Goal: Information Seeking & Learning: Learn about a topic

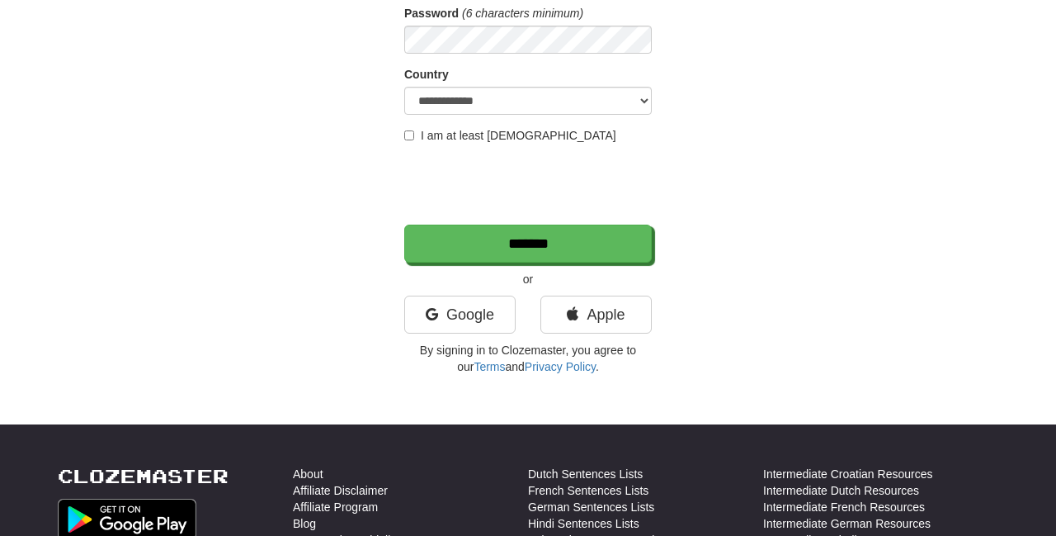
scroll to position [264, 0]
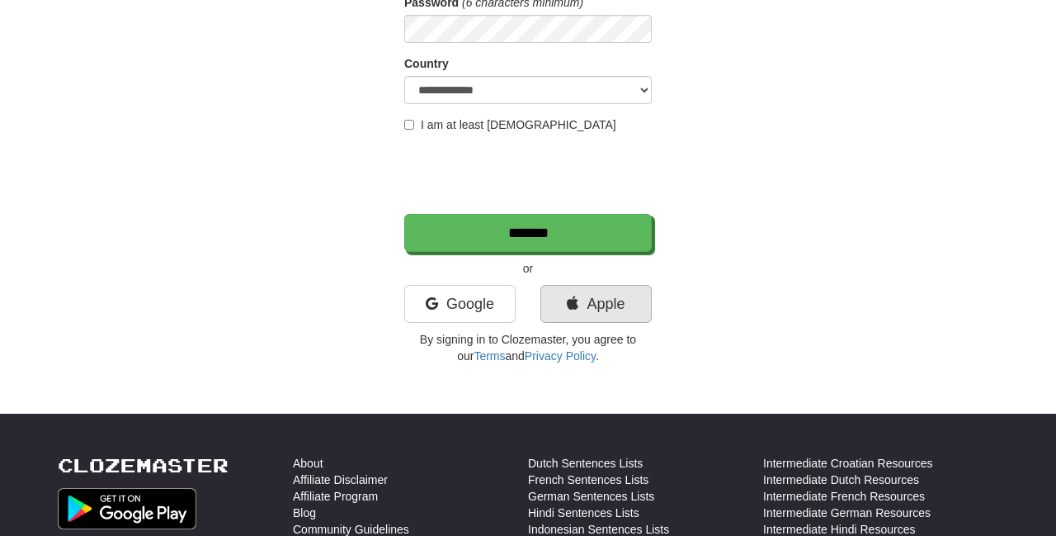
click at [619, 312] on link "Apple" at bounding box center [596, 304] width 111 height 38
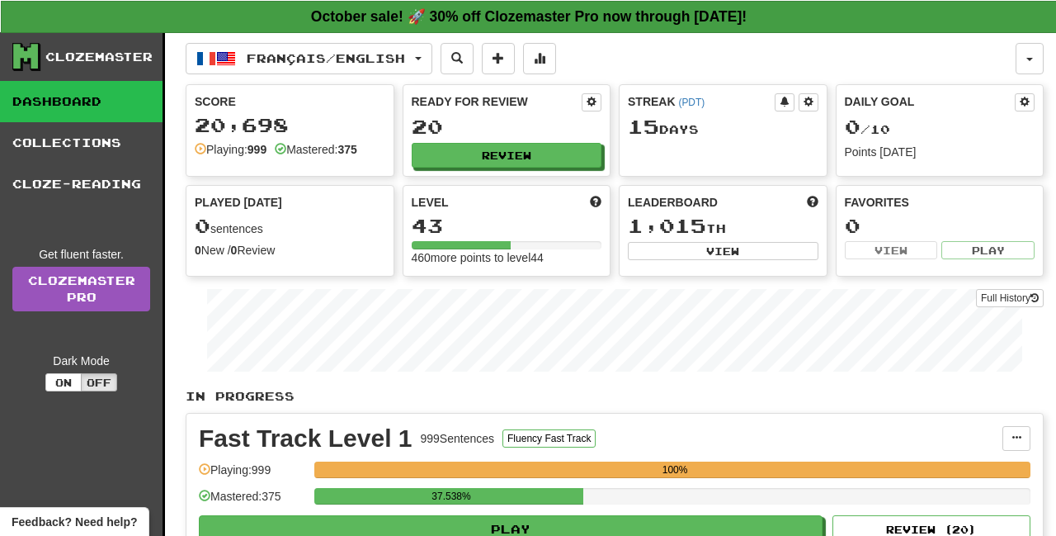
click at [522, 15] on strong "October sale! 🚀 30% off Clozemaster Pro now through Sunday October 19!" at bounding box center [529, 16] width 436 height 17
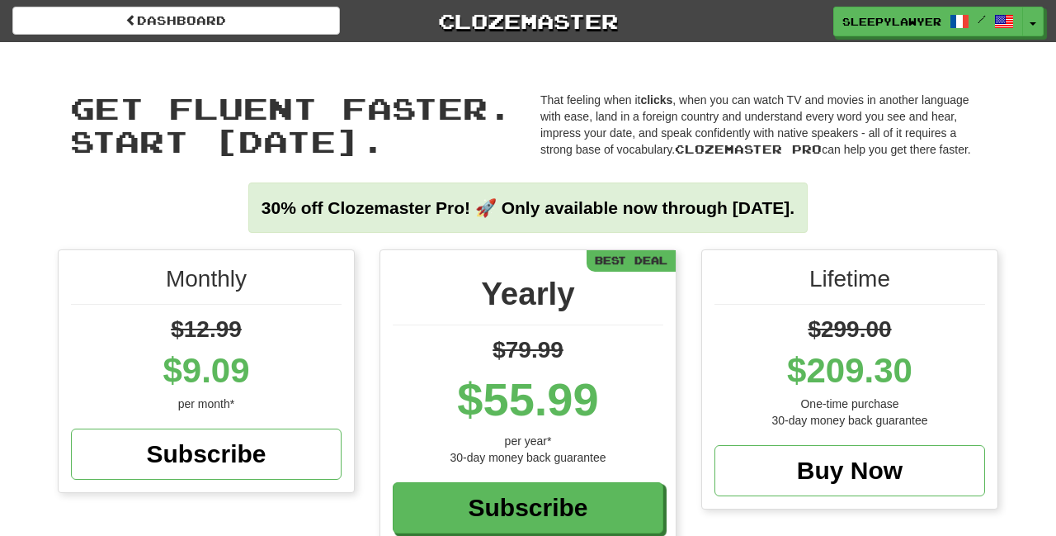
click at [187, 39] on div "Dashboard Clozemaster sleepylawyer / Toggle Dropdown Dashboard Leaderboard Acti…" at bounding box center [528, 21] width 1032 height 42
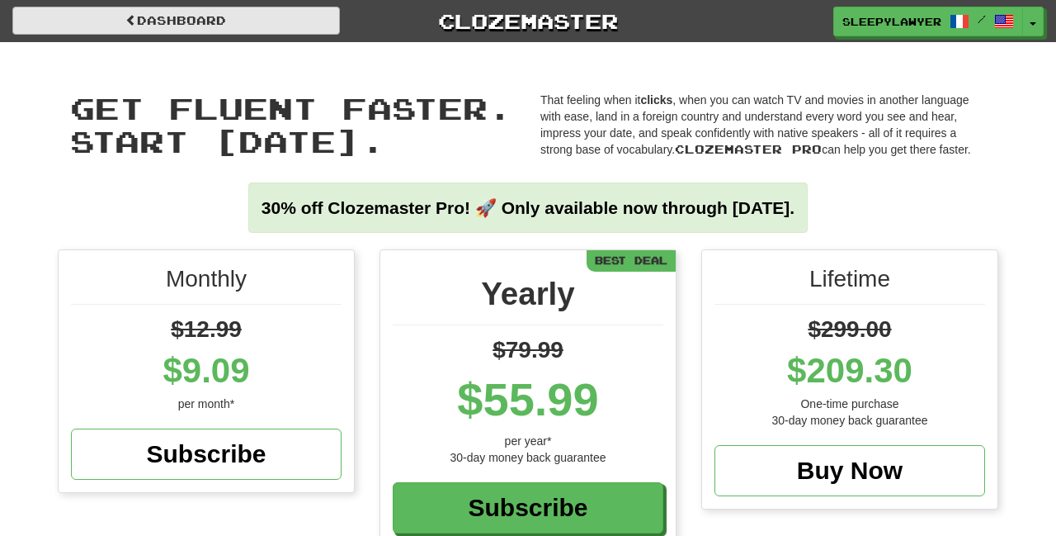
click at [190, 21] on link "Dashboard" at bounding box center [176, 21] width 328 height 28
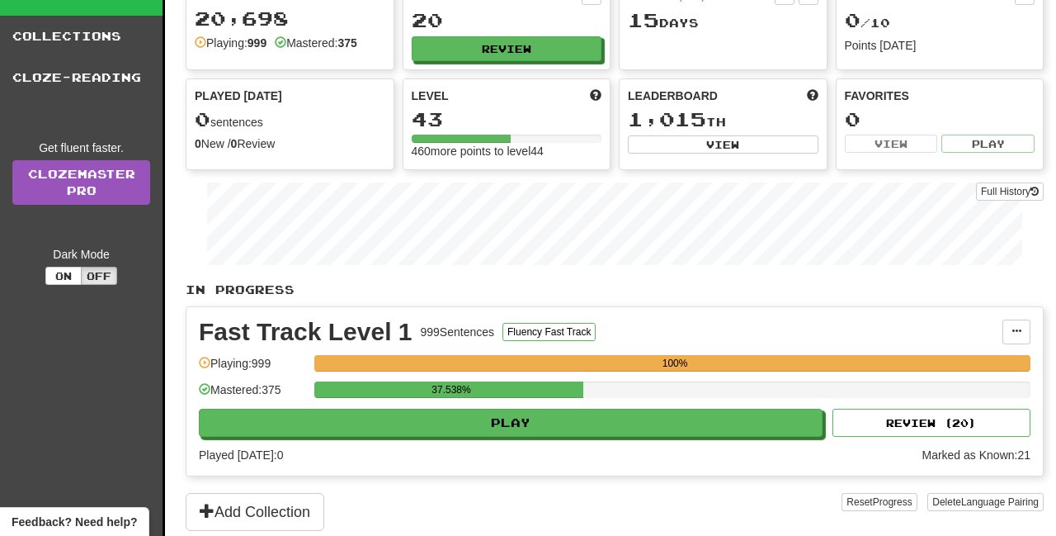
scroll to position [130, 0]
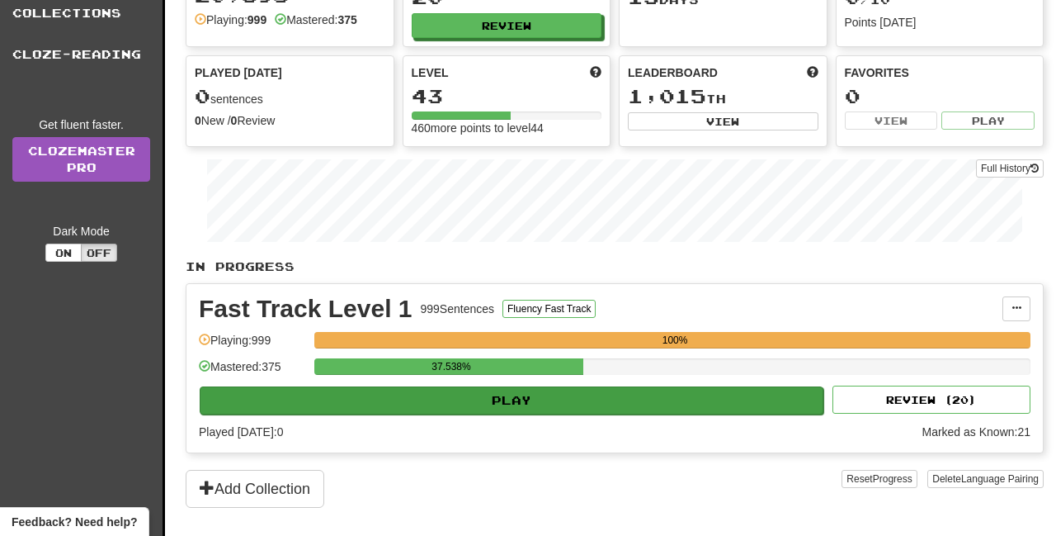
click at [526, 403] on button "Play" at bounding box center [512, 400] width 624 height 28
select select "**"
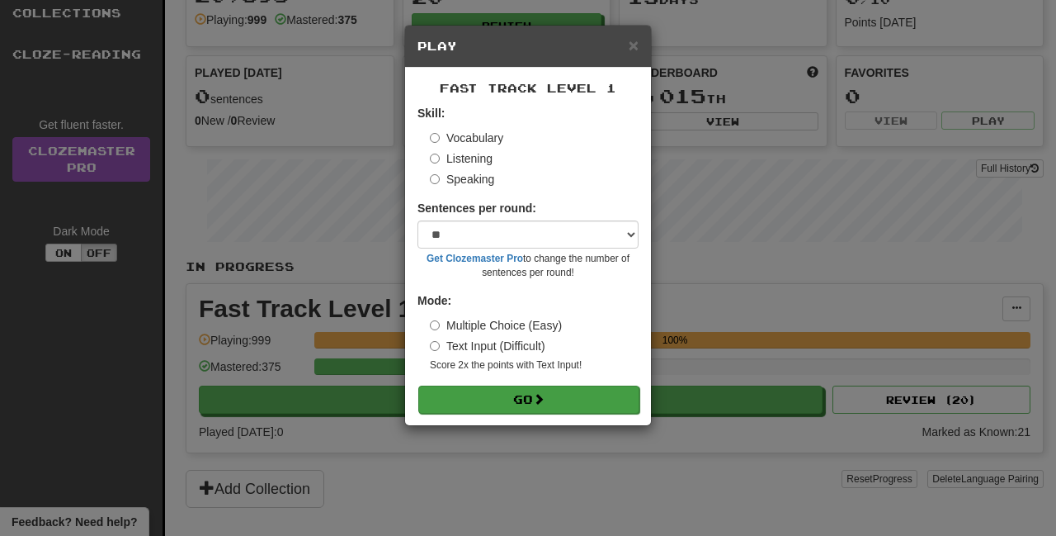
click at [530, 394] on button "Go" at bounding box center [528, 399] width 221 height 28
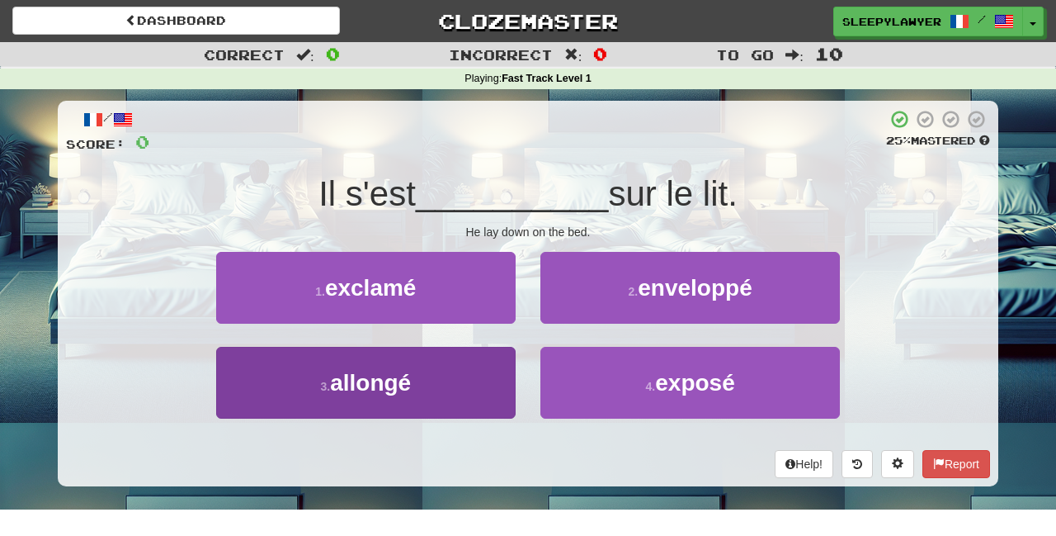
click at [468, 404] on button "3 . allongé" at bounding box center [366, 383] width 300 height 72
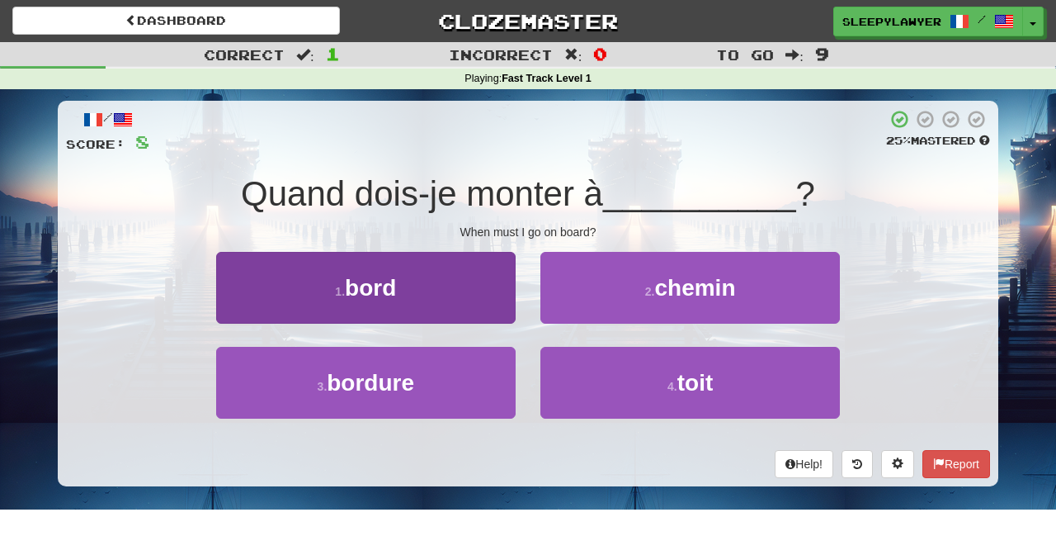
click at [467, 313] on button "1 . bord" at bounding box center [366, 288] width 300 height 72
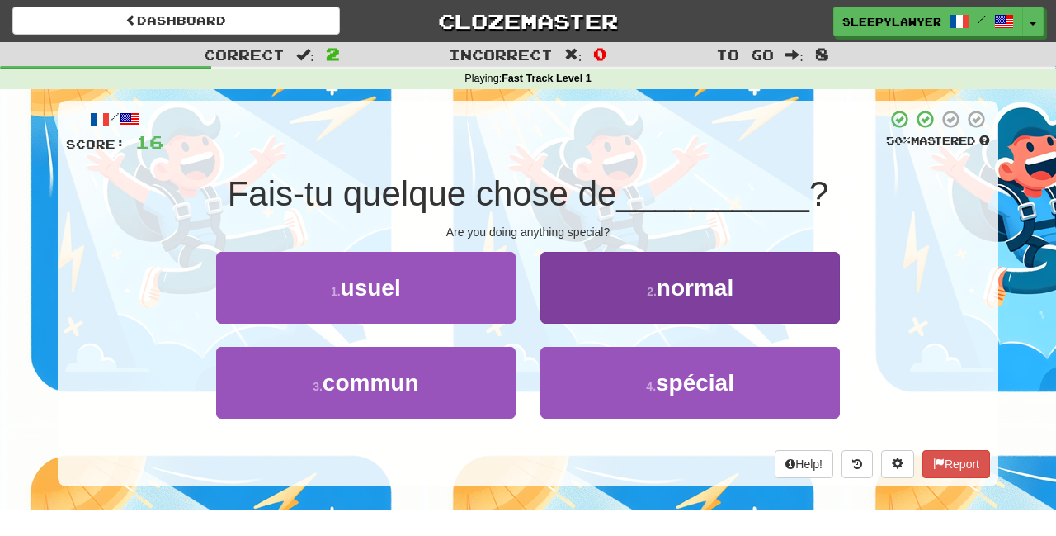
click at [627, 375] on button "4 . spécial" at bounding box center [691, 383] width 300 height 72
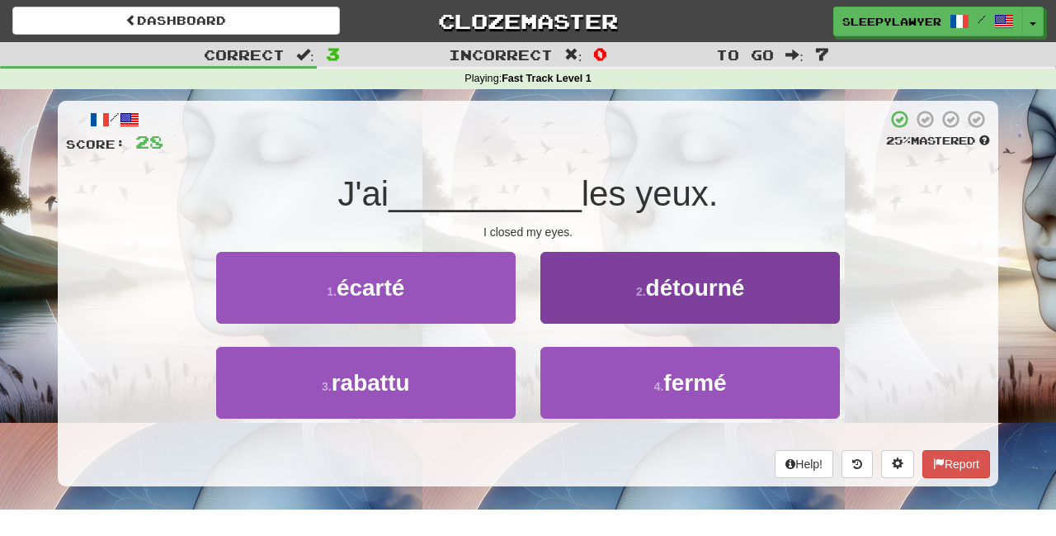
click at [590, 388] on button "4 . fermé" at bounding box center [691, 383] width 300 height 72
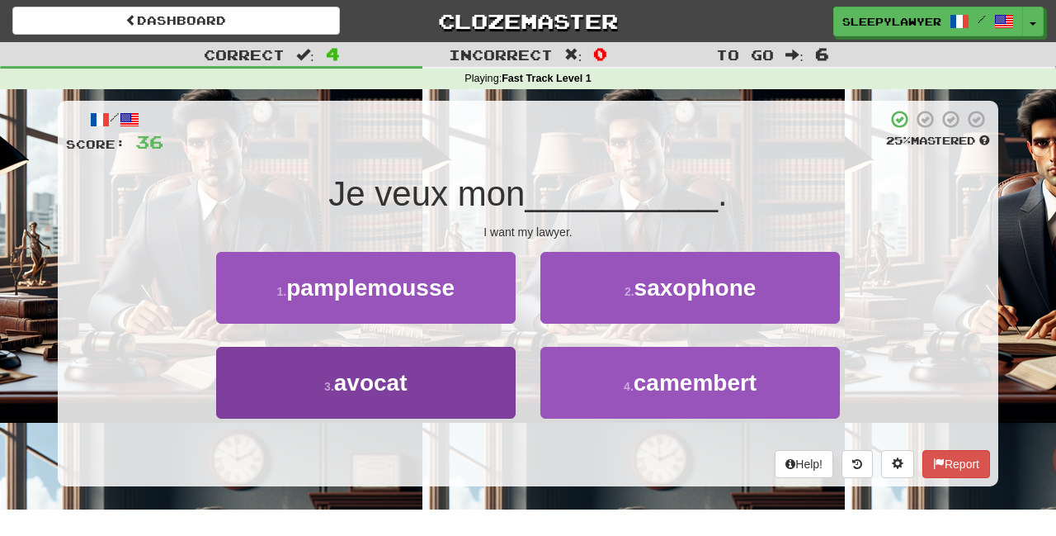
click at [451, 393] on button "3 . avocat" at bounding box center [366, 383] width 300 height 72
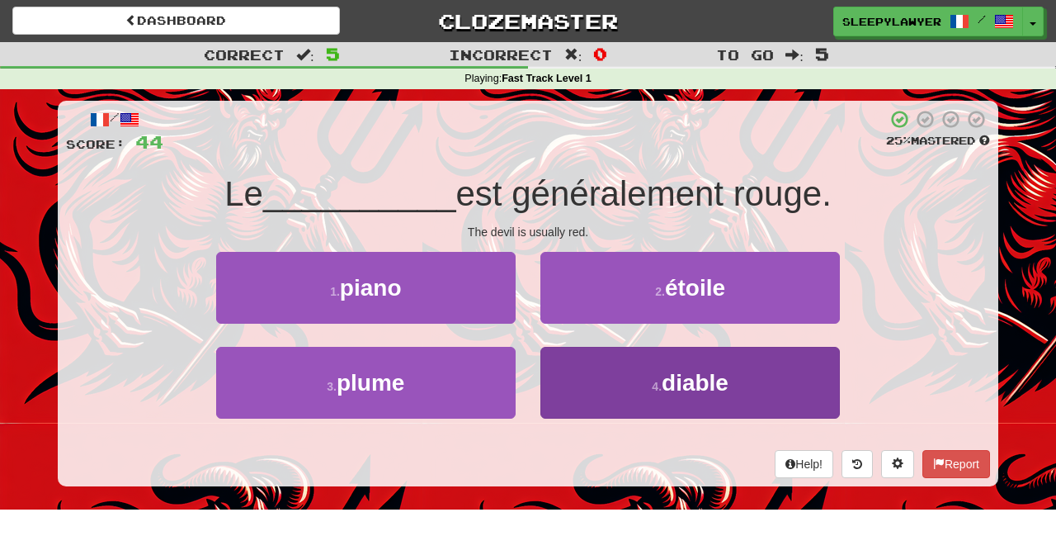
click at [601, 382] on button "4 . diable" at bounding box center [691, 383] width 300 height 72
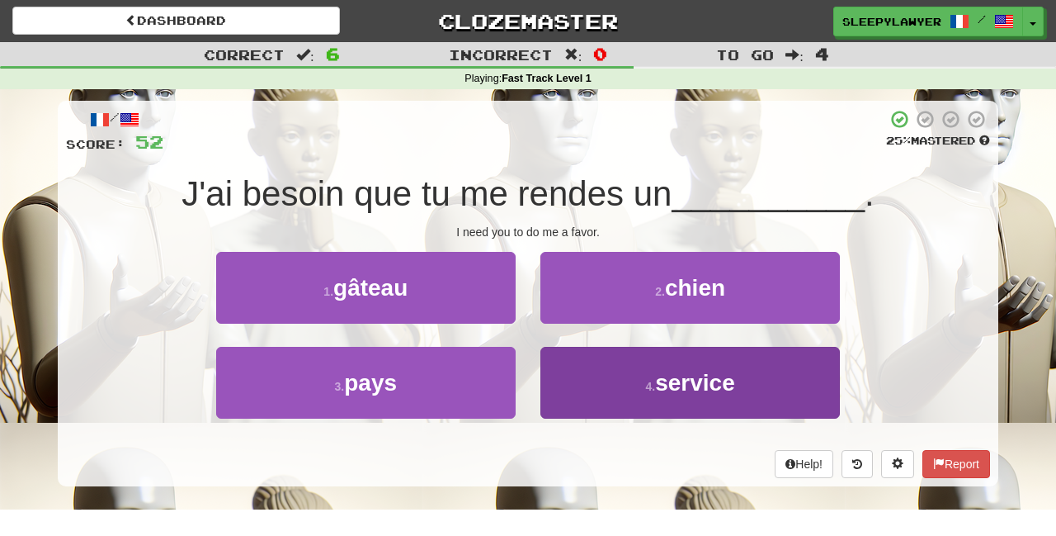
click at [600, 380] on button "4 . service" at bounding box center [691, 383] width 300 height 72
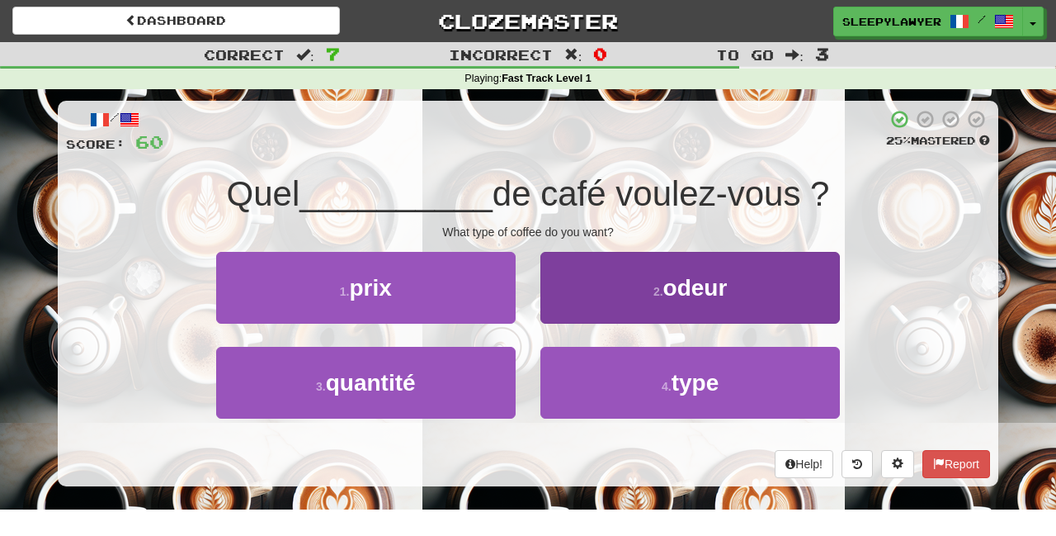
click at [577, 386] on button "4 . type" at bounding box center [691, 383] width 300 height 72
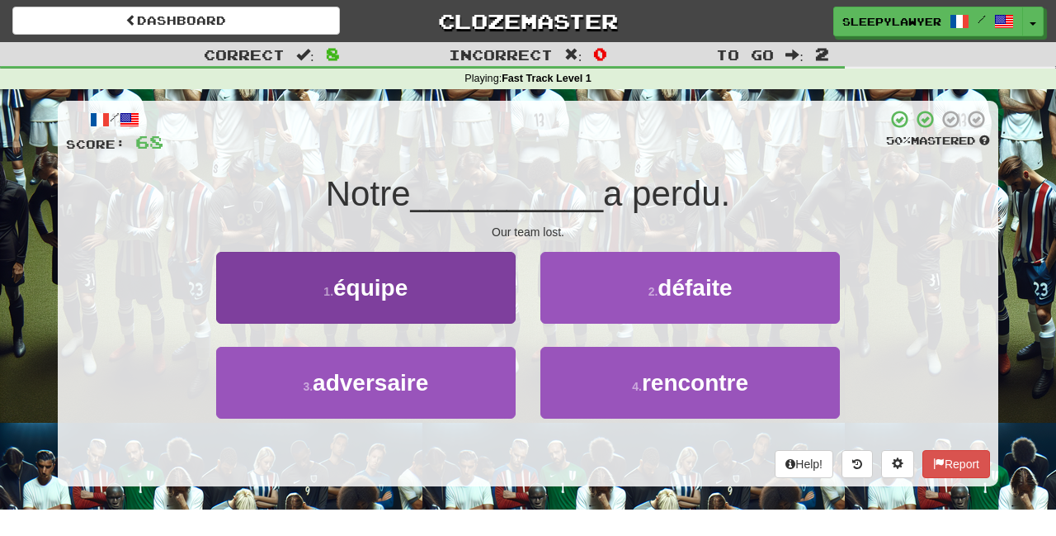
click at [491, 307] on button "1 . équipe" at bounding box center [366, 288] width 300 height 72
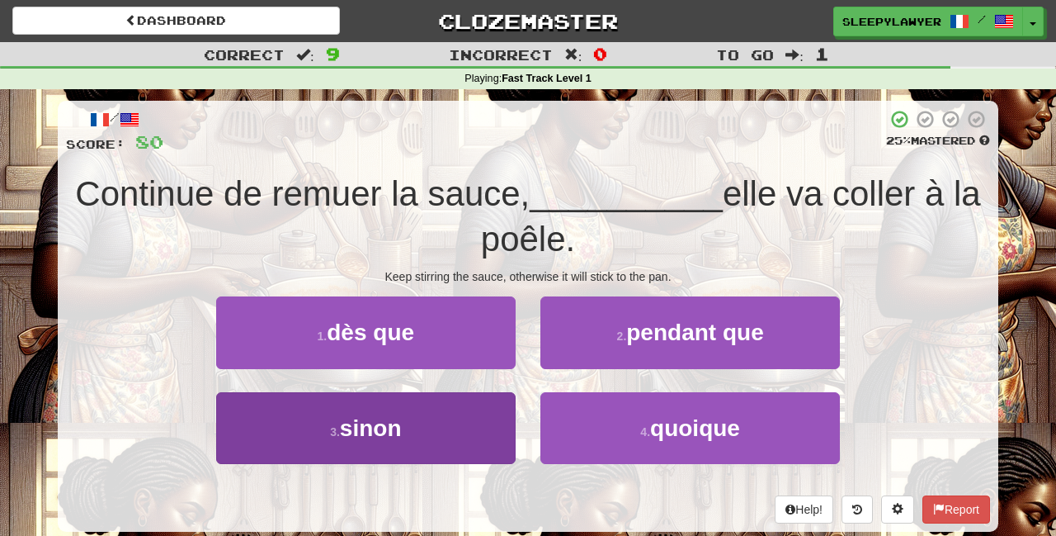
click at [445, 457] on button "3 . sinon" at bounding box center [366, 428] width 300 height 72
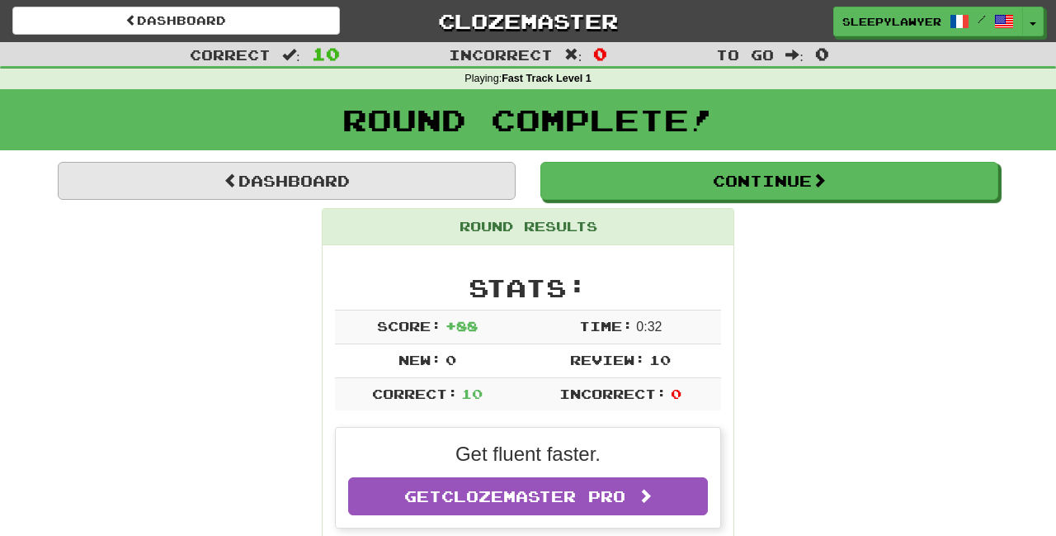
click at [432, 169] on link "Dashboard" at bounding box center [287, 181] width 458 height 38
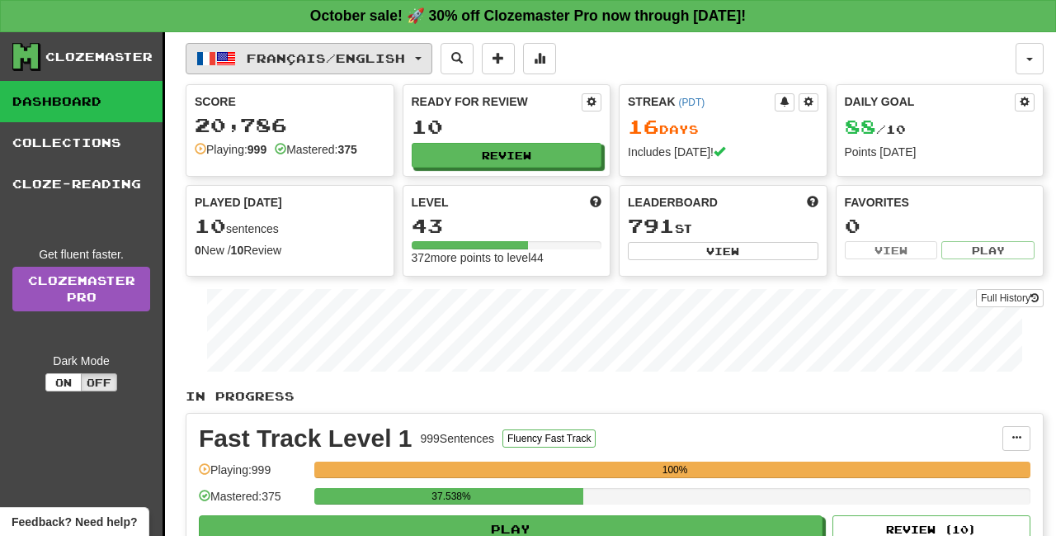
click at [357, 58] on span "Français / English" at bounding box center [326, 58] width 158 height 14
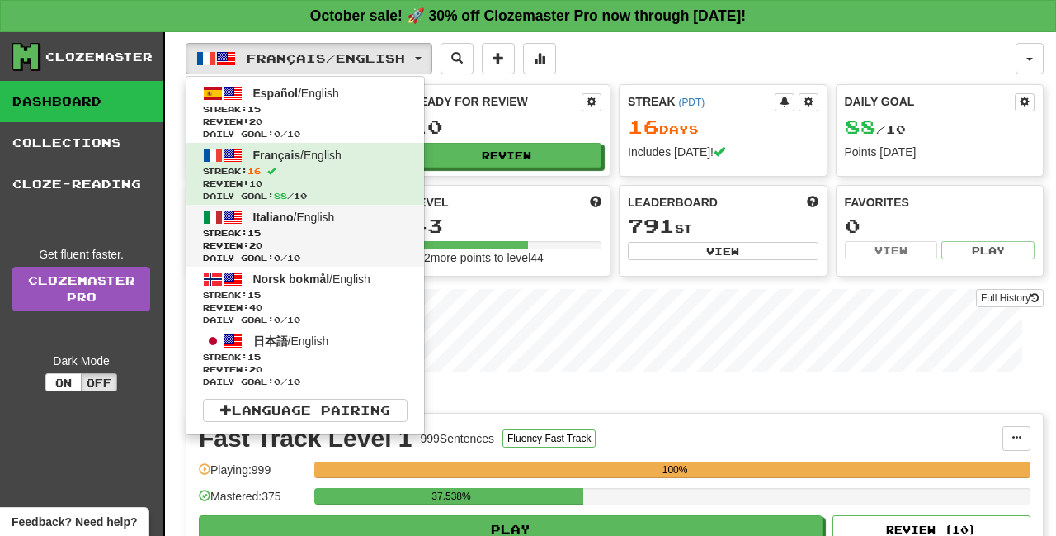
click at [313, 234] on span "Streak: 15" at bounding box center [305, 233] width 205 height 12
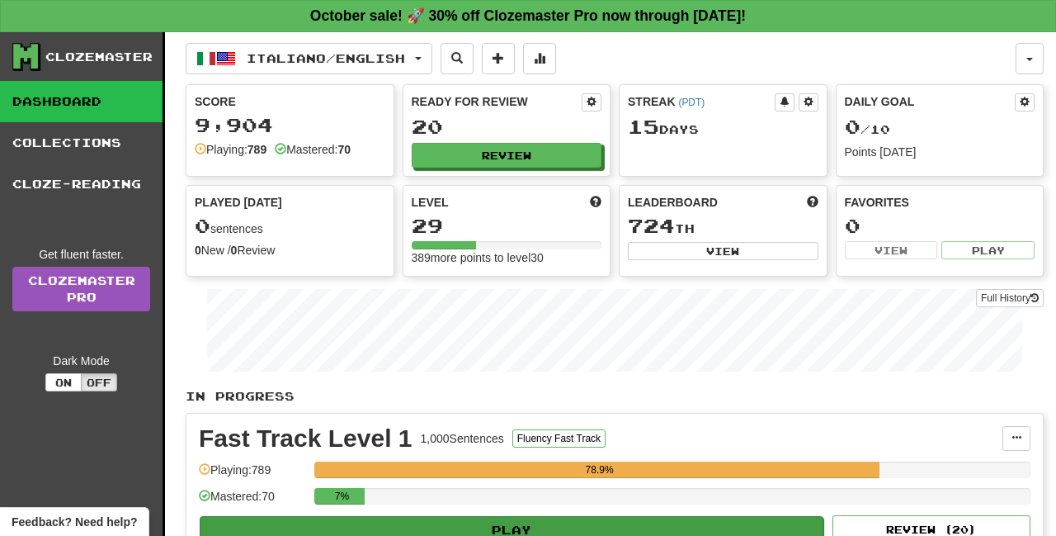
click at [492, 523] on button "Play" at bounding box center [512, 530] width 624 height 28
select select "**"
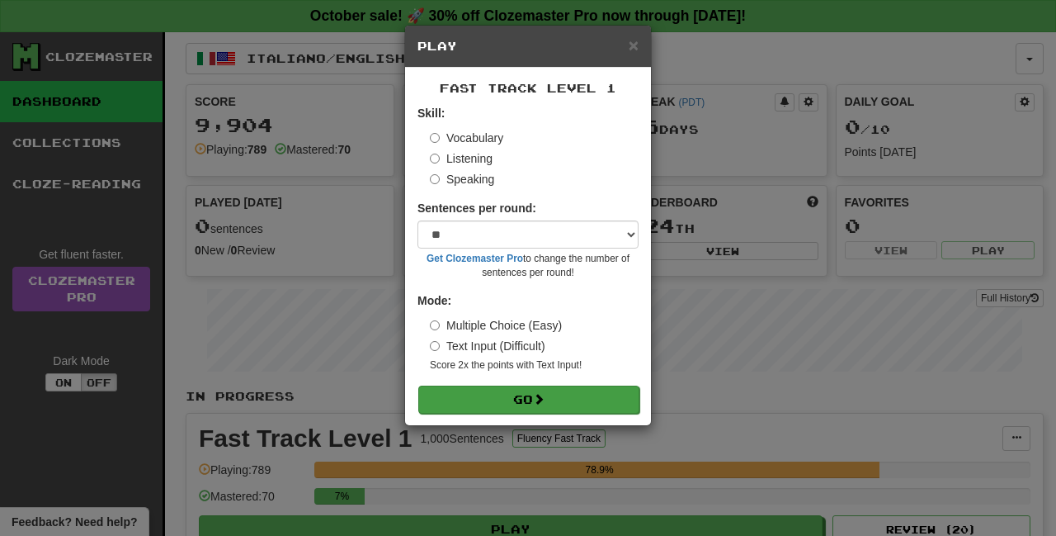
click at [526, 390] on button "Go" at bounding box center [528, 399] width 221 height 28
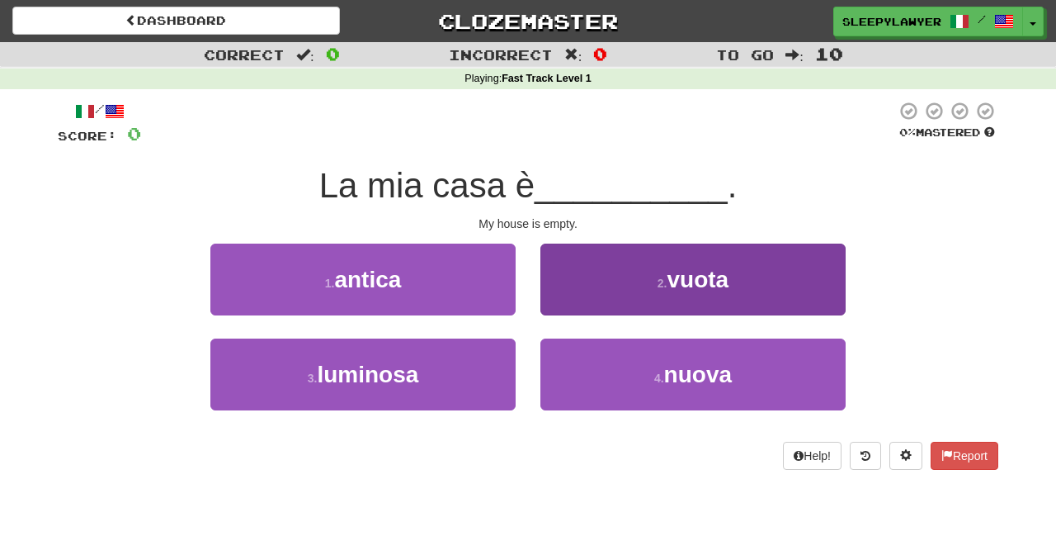
click at [621, 269] on button "2 . [GEOGRAPHIC_DATA]" at bounding box center [693, 279] width 305 height 72
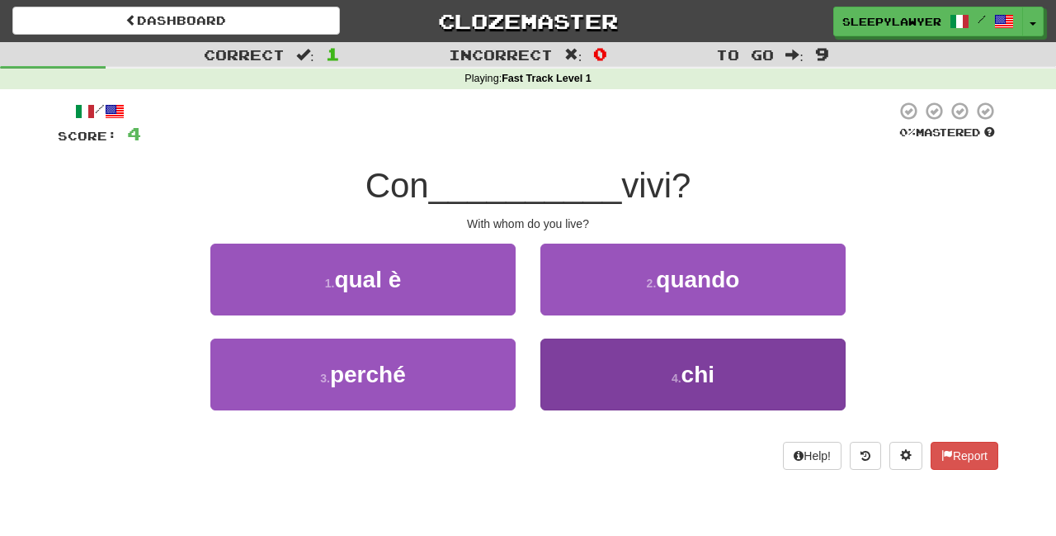
click at [607, 370] on button "4 . chi" at bounding box center [693, 374] width 305 height 72
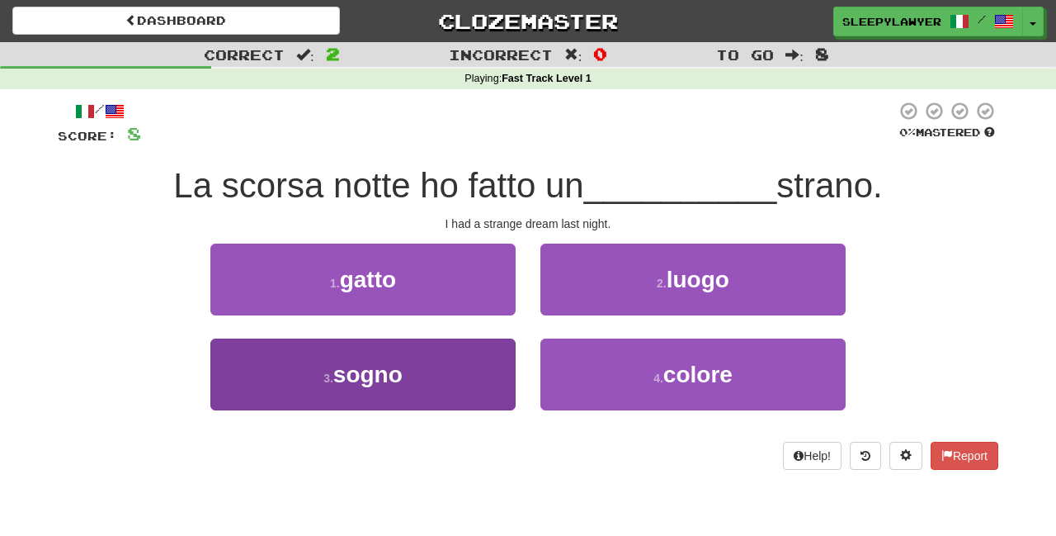
click at [458, 373] on button "3 . sogno" at bounding box center [362, 374] width 305 height 72
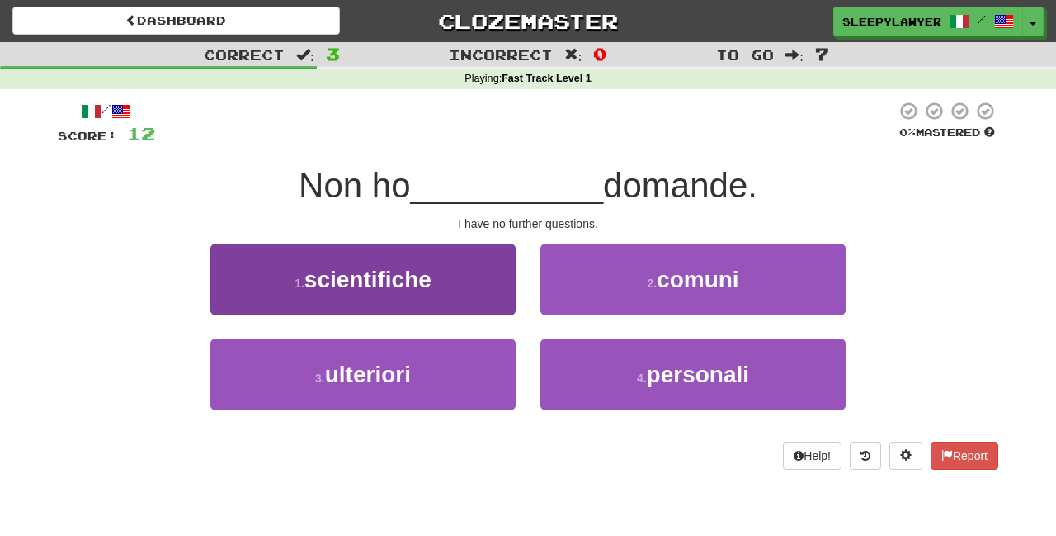
click at [480, 384] on button "3 . ulteriori" at bounding box center [362, 374] width 305 height 72
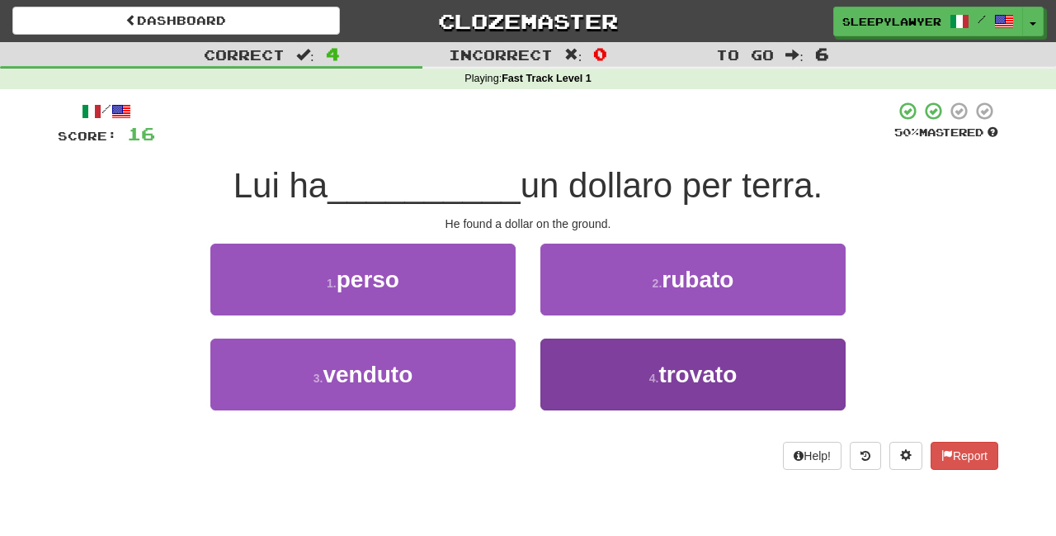
click at [586, 376] on button "4 . trovato" at bounding box center [693, 374] width 305 height 72
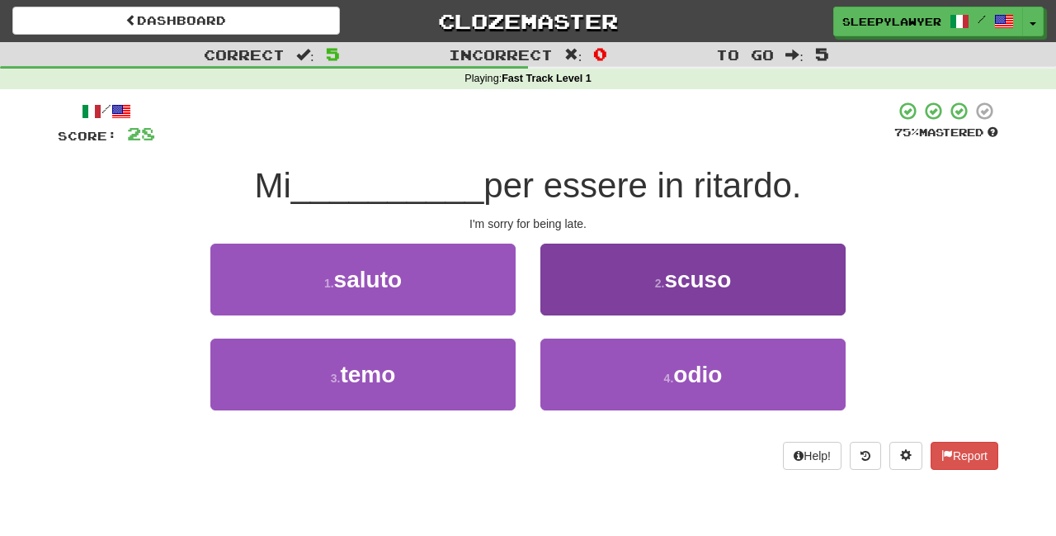
click at [593, 284] on button "2 . scuso" at bounding box center [693, 279] width 305 height 72
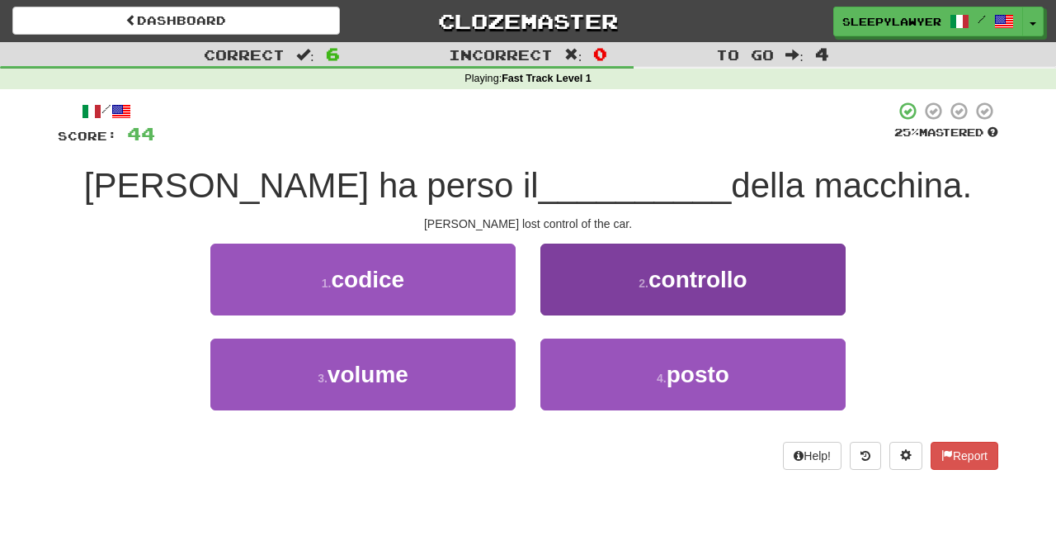
click at [603, 306] on button "2 . controllo" at bounding box center [693, 279] width 305 height 72
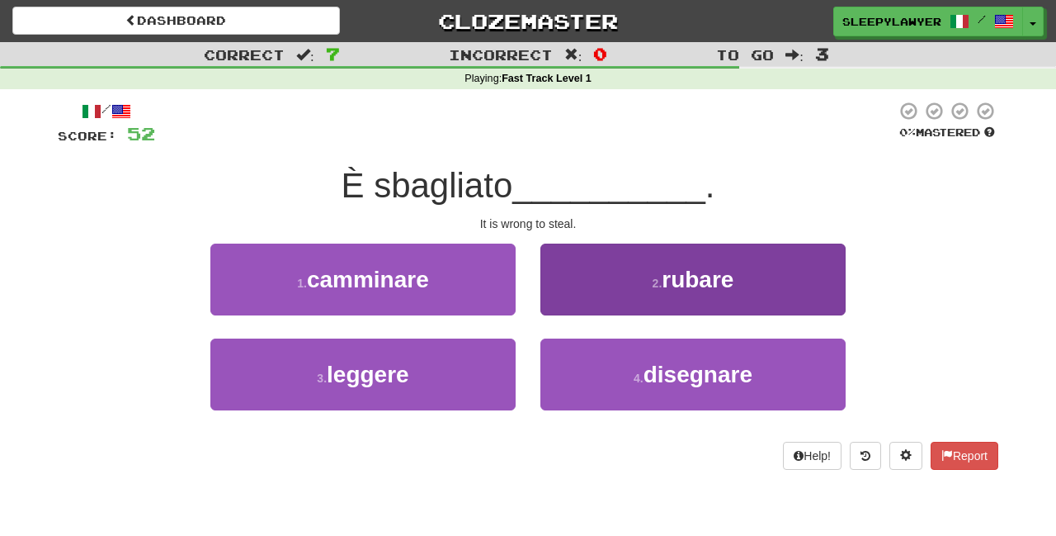
click at [589, 284] on button "2 . rubare" at bounding box center [693, 279] width 305 height 72
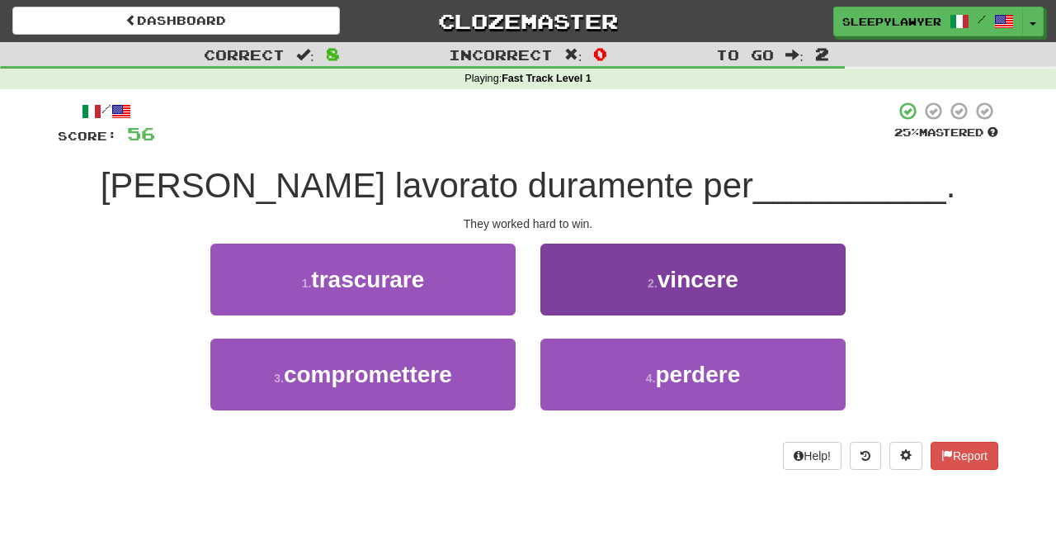
click at [589, 281] on button "2 . vincere" at bounding box center [693, 279] width 305 height 72
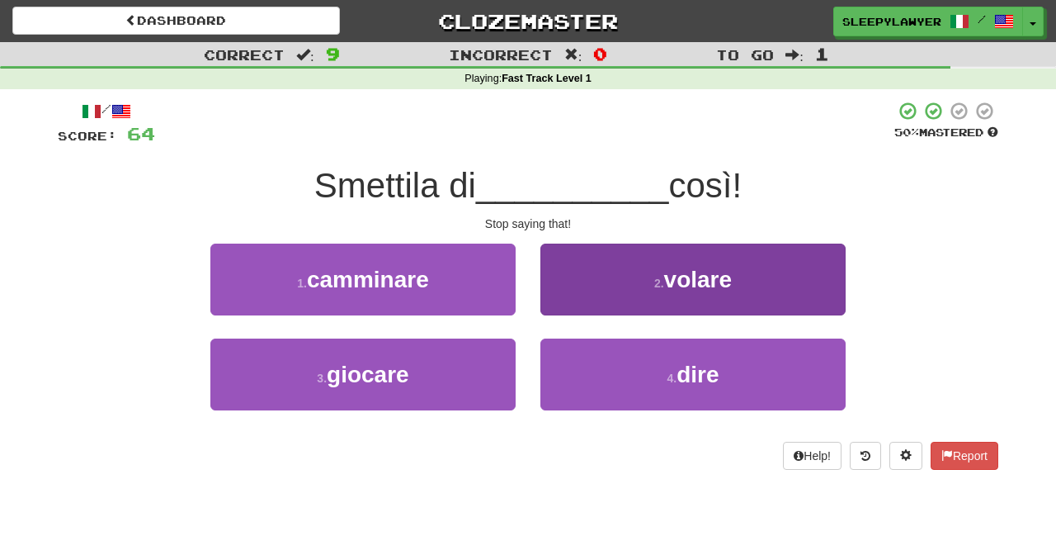
drag, startPoint x: 579, startPoint y: 370, endPoint x: 579, endPoint y: 361, distance: 9.1
click at [579, 371] on button "4 . dire" at bounding box center [693, 374] width 305 height 72
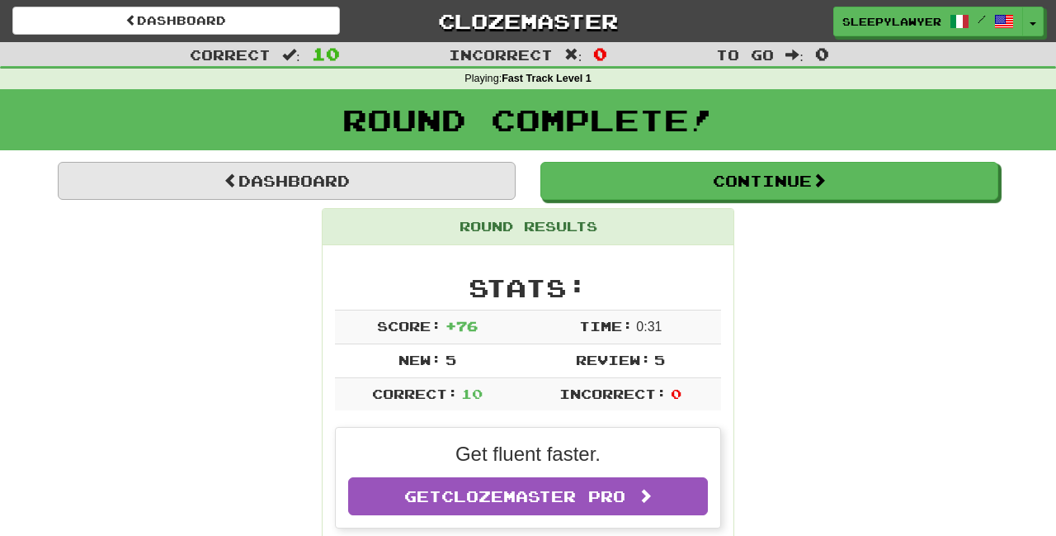
click at [427, 181] on link "Dashboard" at bounding box center [287, 181] width 458 height 38
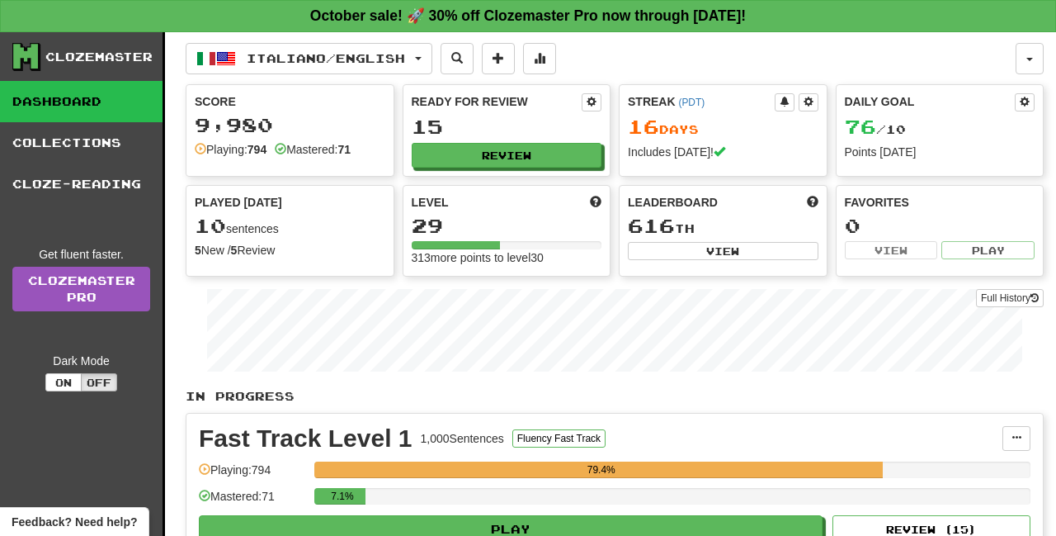
click at [387, 74] on div "Italiano / English Español / English Streak: 15 Review: 20 Daily Goal: 0 / 10 F…" at bounding box center [615, 355] width 858 height 646
click at [394, 59] on span "Italiano / English" at bounding box center [326, 58] width 158 height 14
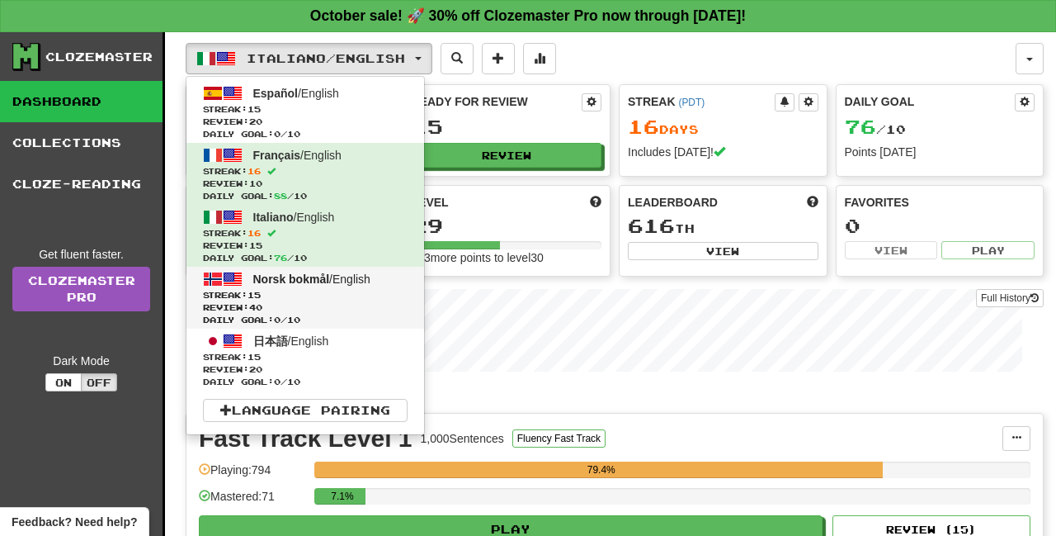
click at [340, 296] on span "Streak: 15" at bounding box center [305, 295] width 205 height 12
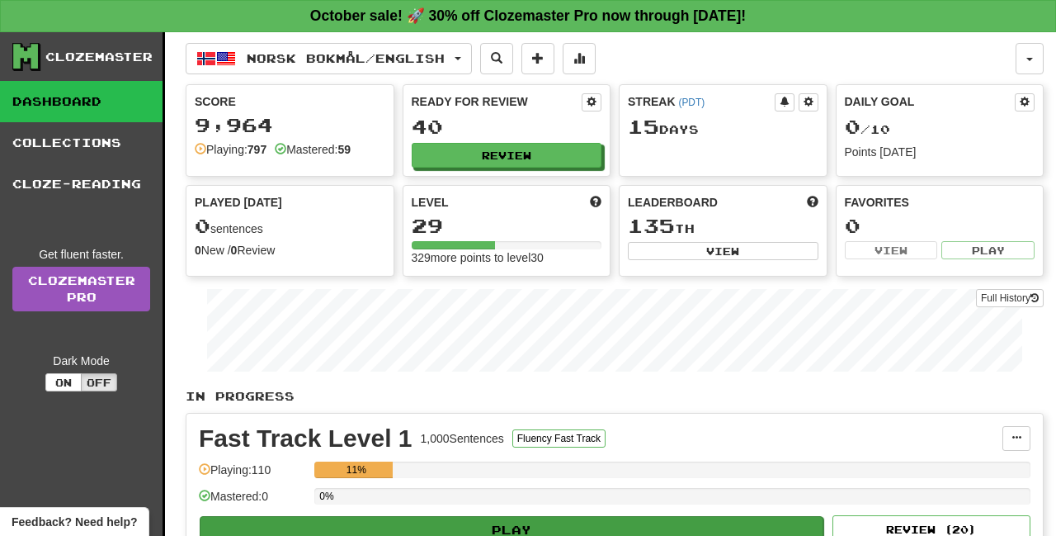
click at [519, 527] on button "Play" at bounding box center [512, 530] width 624 height 28
select select "**"
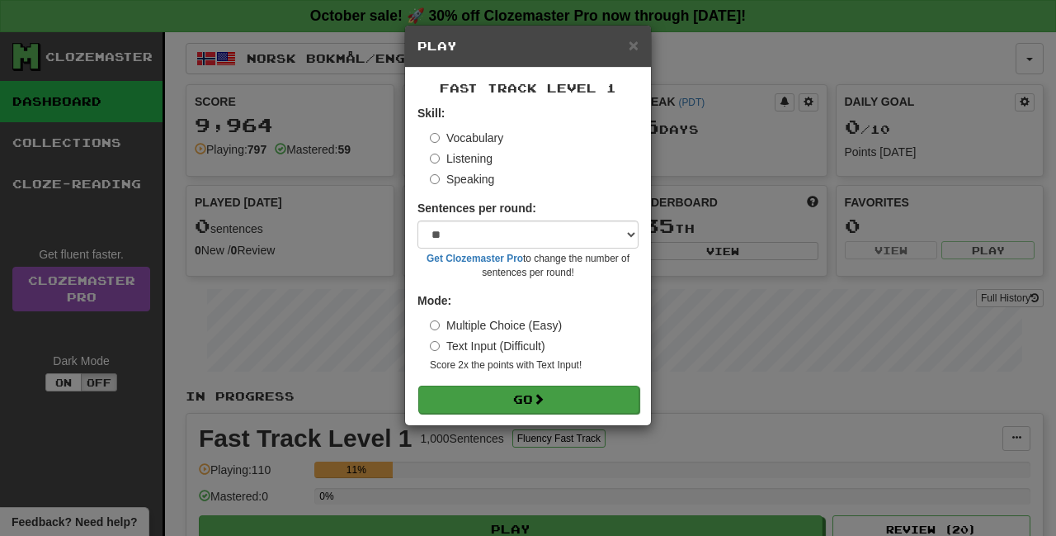
click at [545, 393] on span at bounding box center [539, 399] width 12 height 12
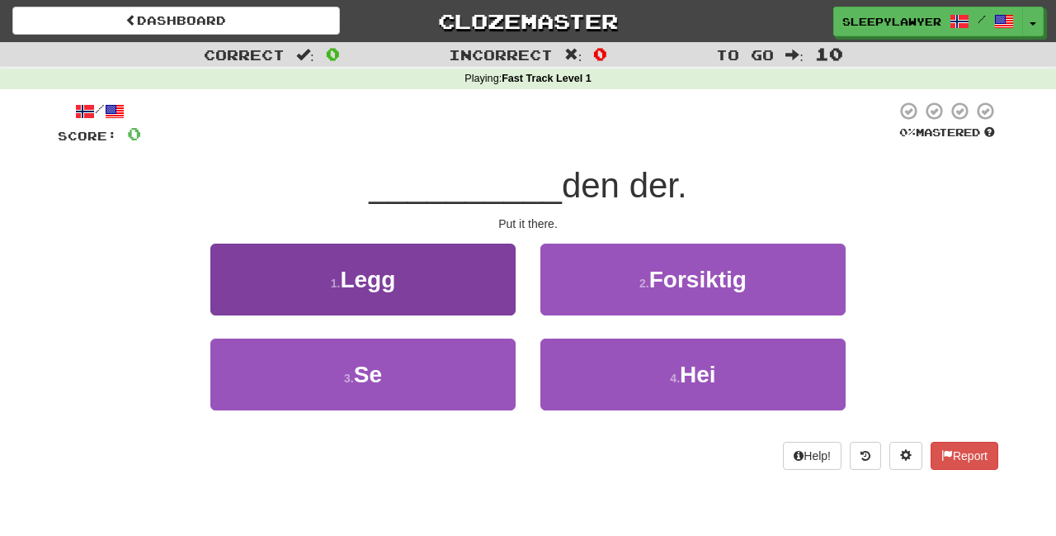
click at [477, 286] on button "1 . Legg" at bounding box center [362, 279] width 305 height 72
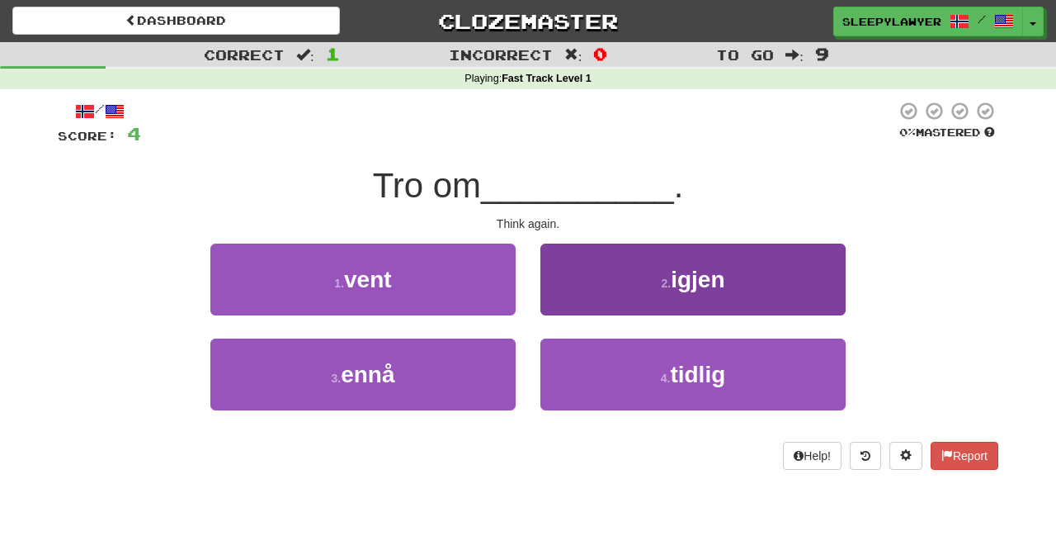
click at [615, 273] on button "2 . igjen" at bounding box center [693, 279] width 305 height 72
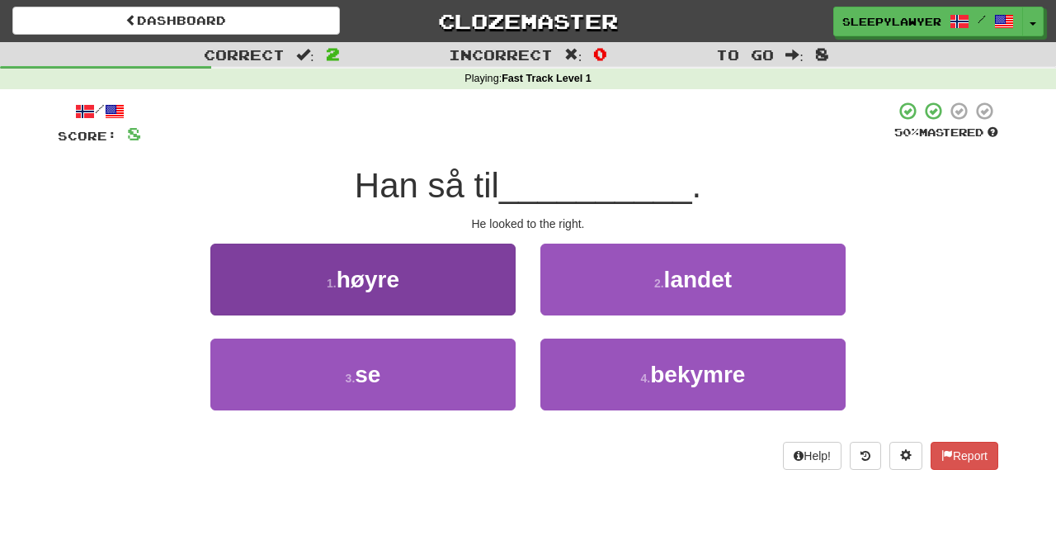
click at [484, 300] on button "1 . høyre" at bounding box center [362, 279] width 305 height 72
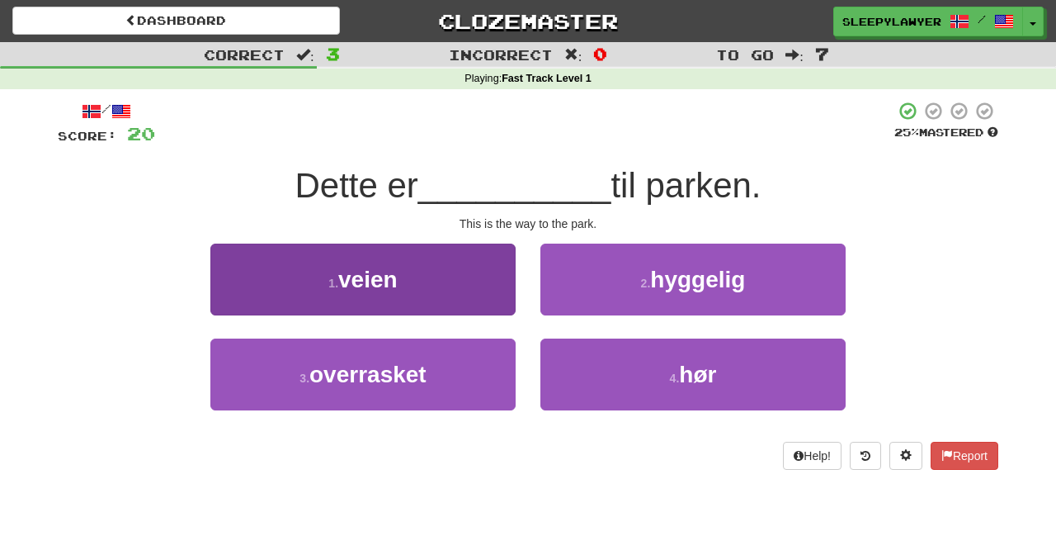
click at [473, 290] on button "1 . veien" at bounding box center [362, 279] width 305 height 72
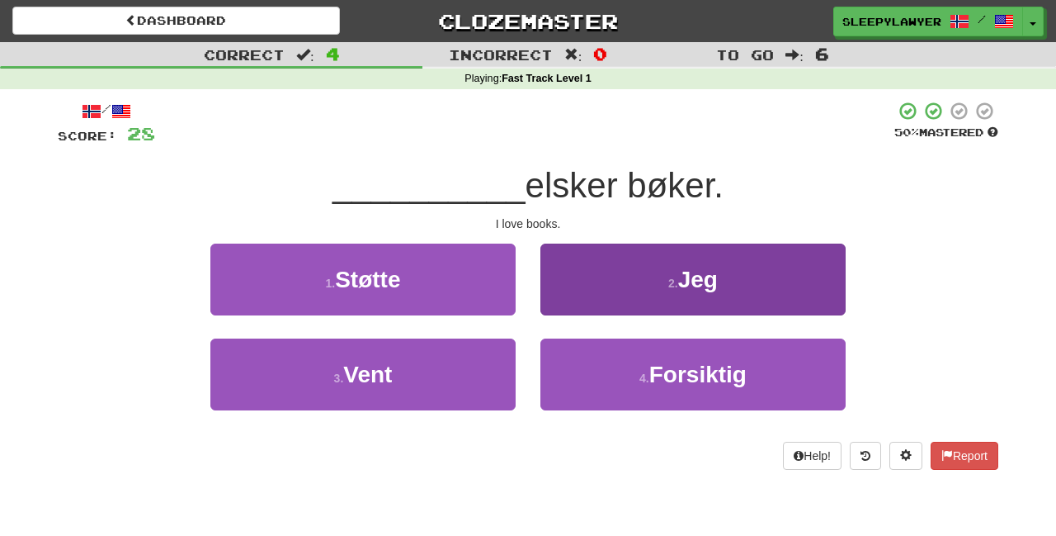
click at [646, 273] on button "2 . Jeg" at bounding box center [693, 279] width 305 height 72
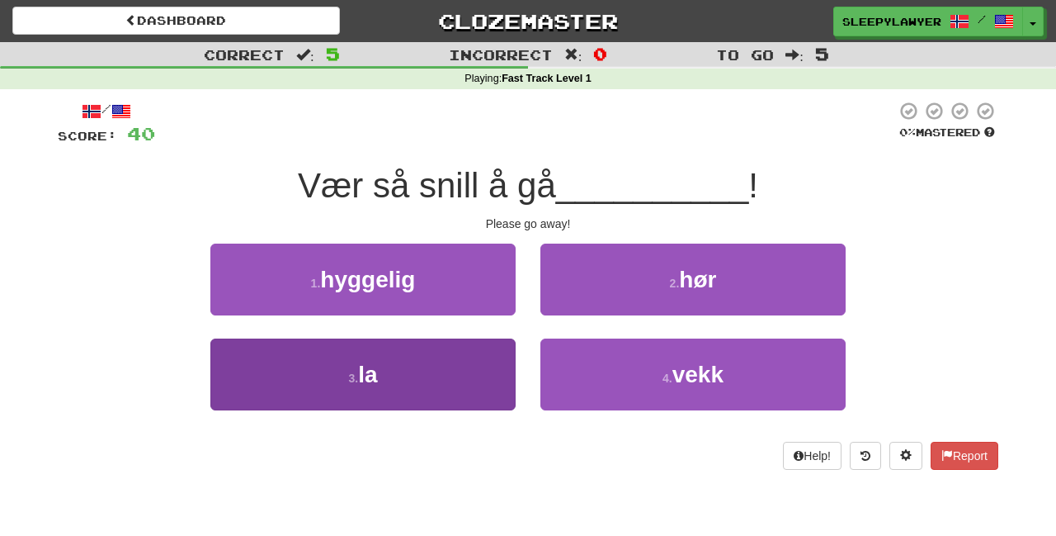
click at [460, 395] on button "3 . la" at bounding box center [362, 374] width 305 height 72
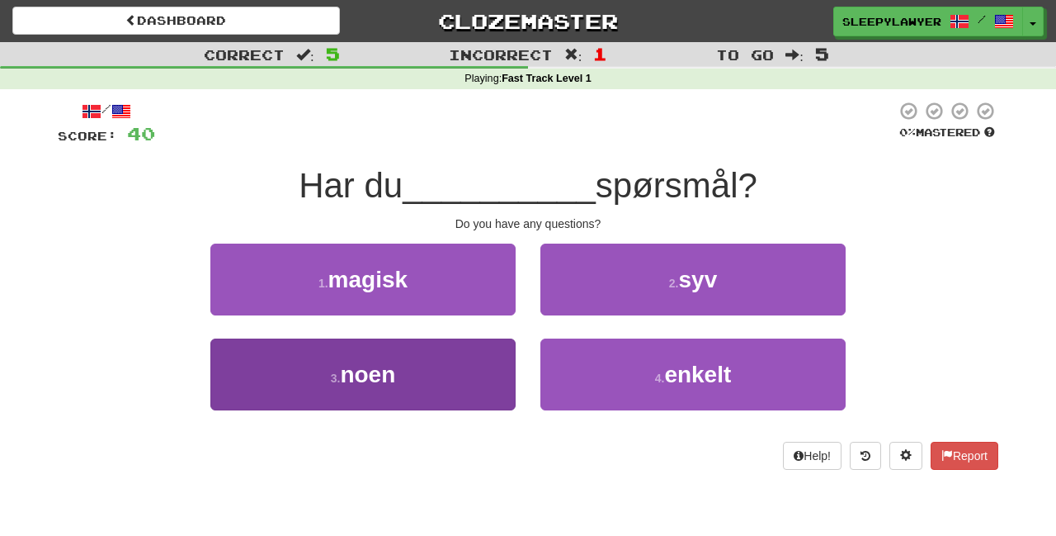
click at [463, 358] on button "3 . noen" at bounding box center [362, 374] width 305 height 72
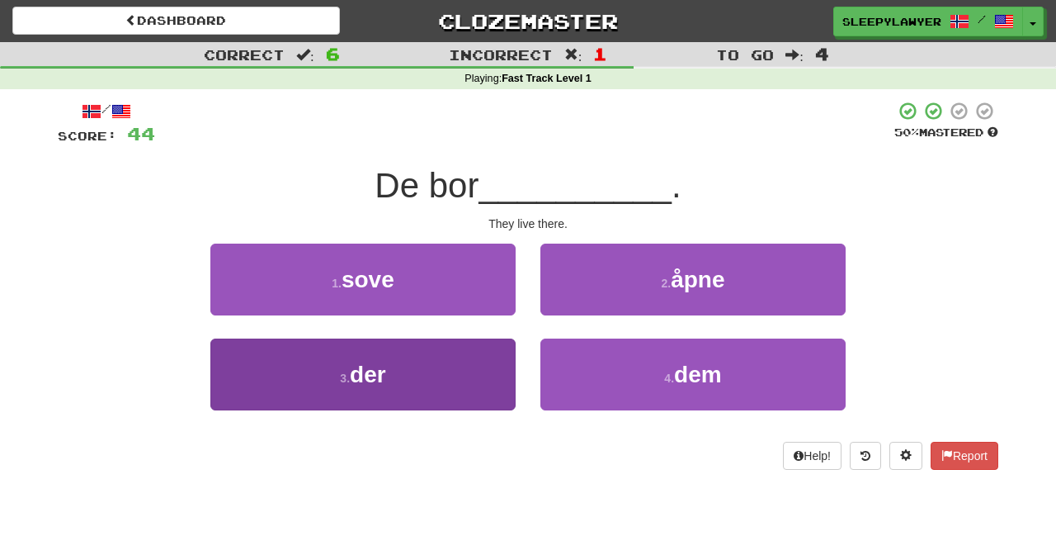
click at [442, 362] on button "3 . der" at bounding box center [362, 374] width 305 height 72
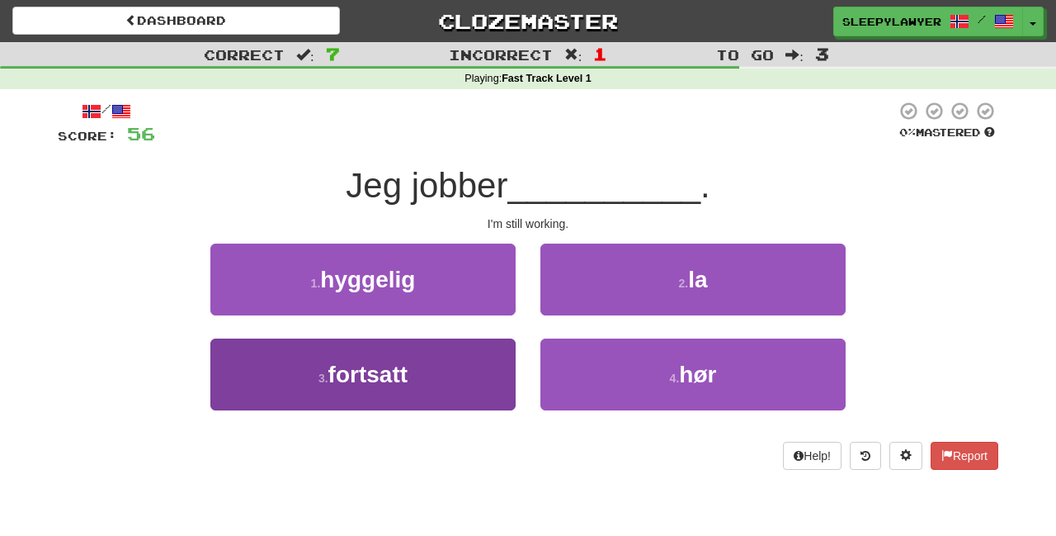
click at [454, 391] on button "3 . fortsatt" at bounding box center [362, 374] width 305 height 72
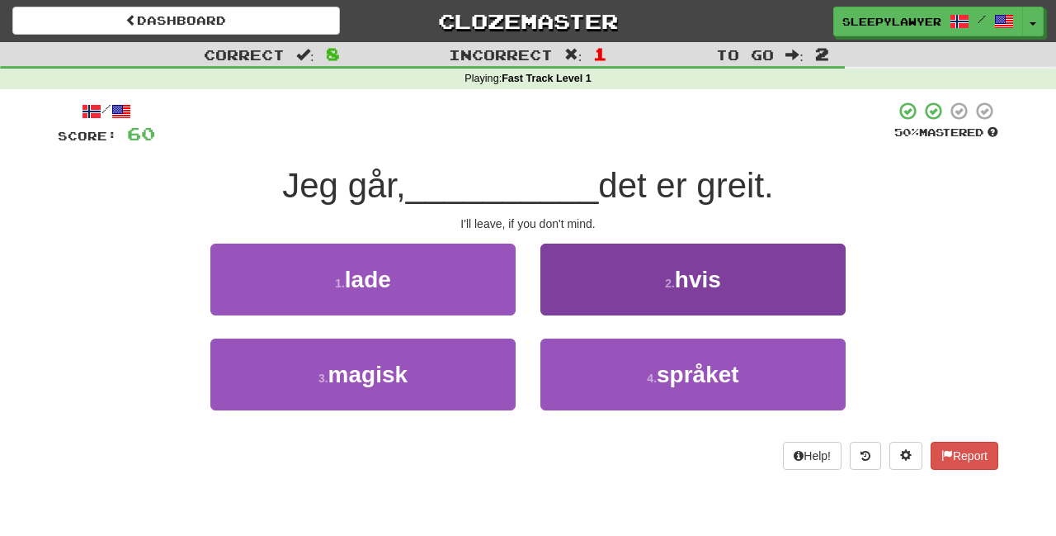
click at [638, 277] on button "2 . hvis" at bounding box center [693, 279] width 305 height 72
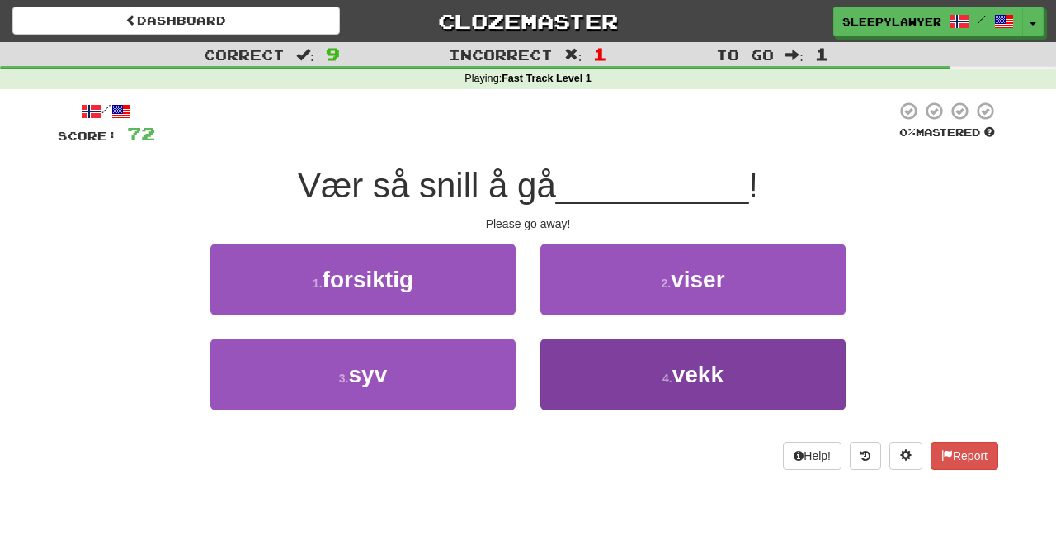
click at [579, 399] on button "4 . vekk" at bounding box center [693, 374] width 305 height 72
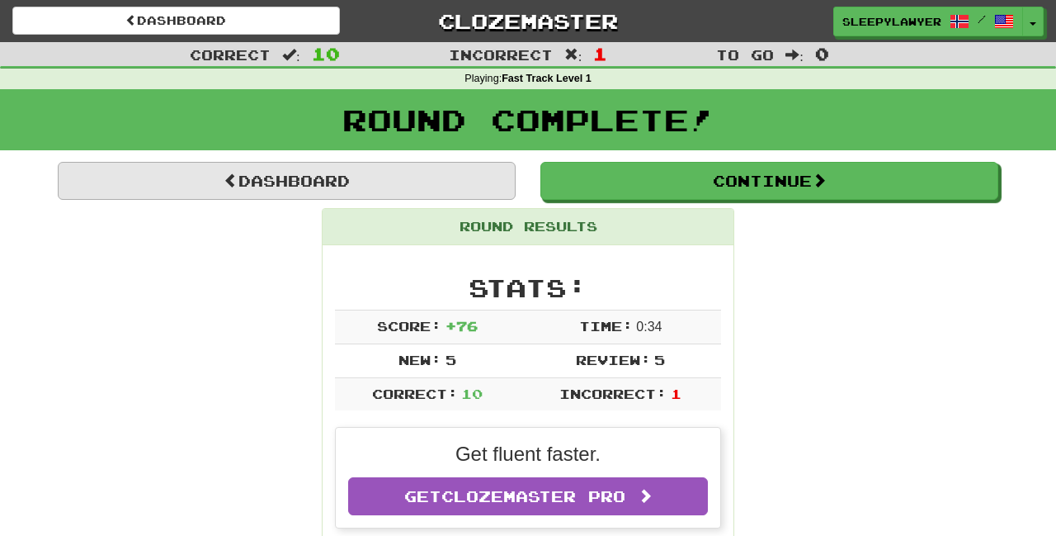
click at [360, 192] on link "Dashboard" at bounding box center [287, 181] width 458 height 38
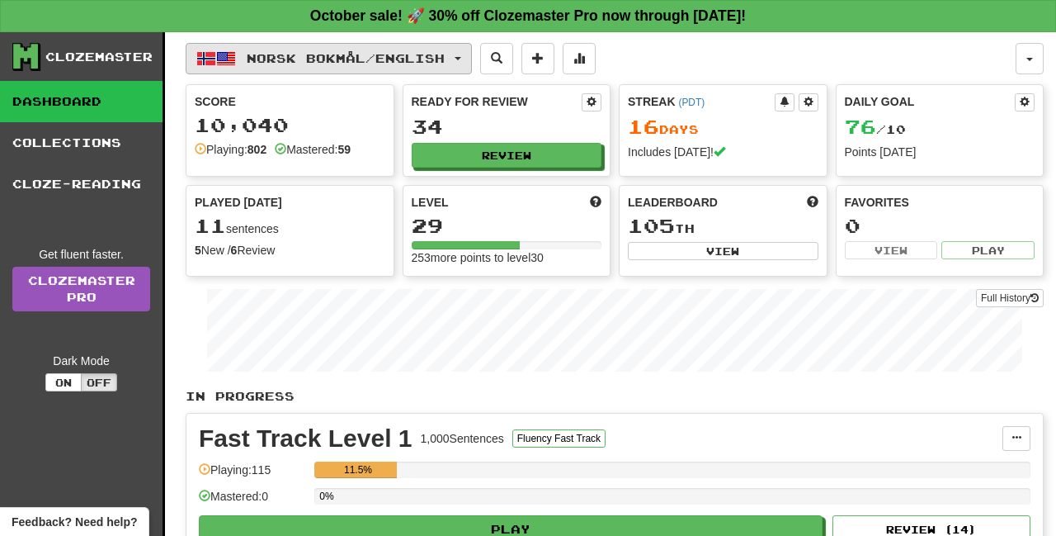
click at [365, 64] on span "Norsk bokmål / English" at bounding box center [346, 58] width 198 height 14
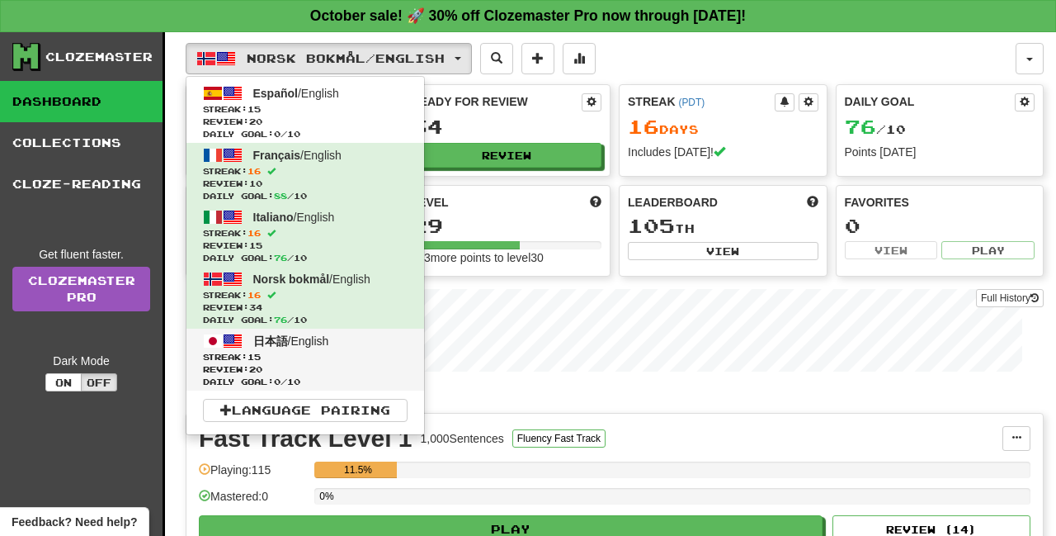
click at [325, 353] on span "Streak: 15" at bounding box center [305, 357] width 205 height 12
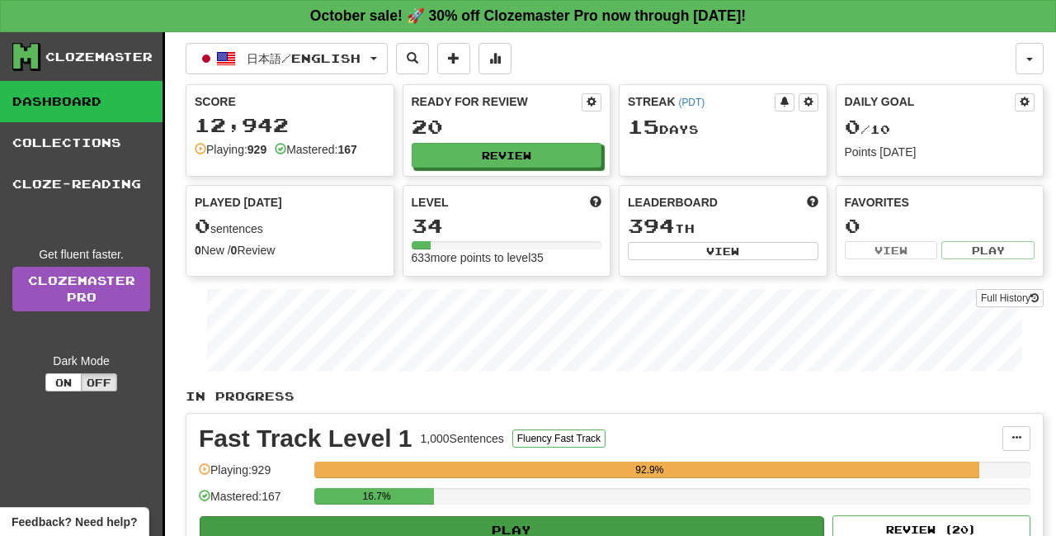
click at [451, 521] on button "Play" at bounding box center [512, 530] width 624 height 28
select select "**"
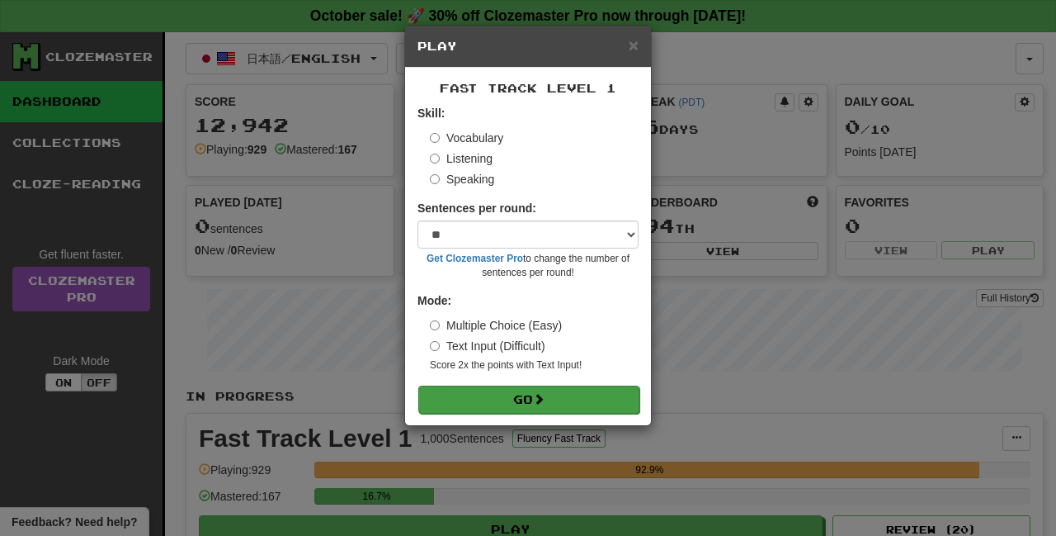
click at [569, 399] on button "Go" at bounding box center [528, 399] width 221 height 28
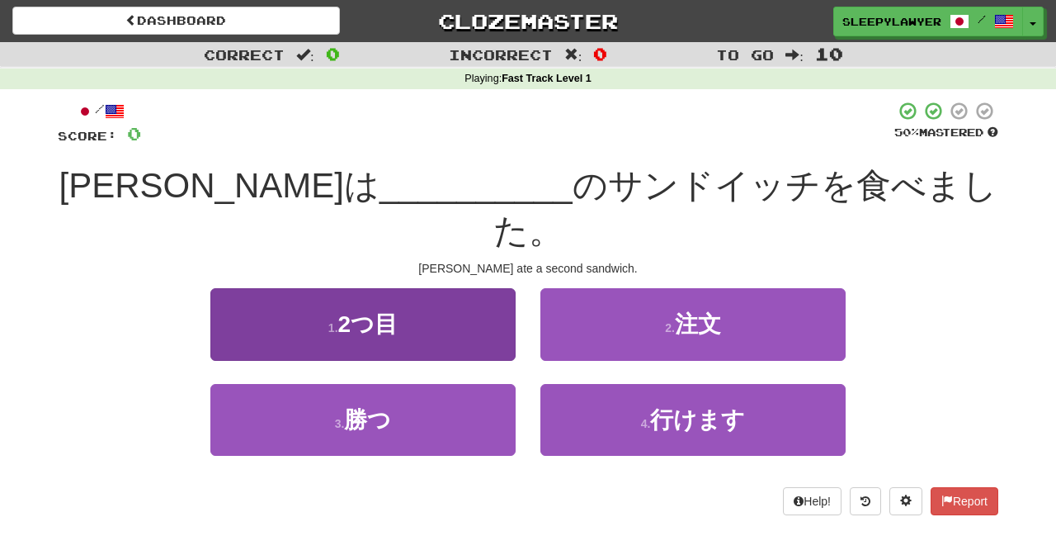
click at [466, 288] on button "1 . 2つ目" at bounding box center [362, 324] width 305 height 72
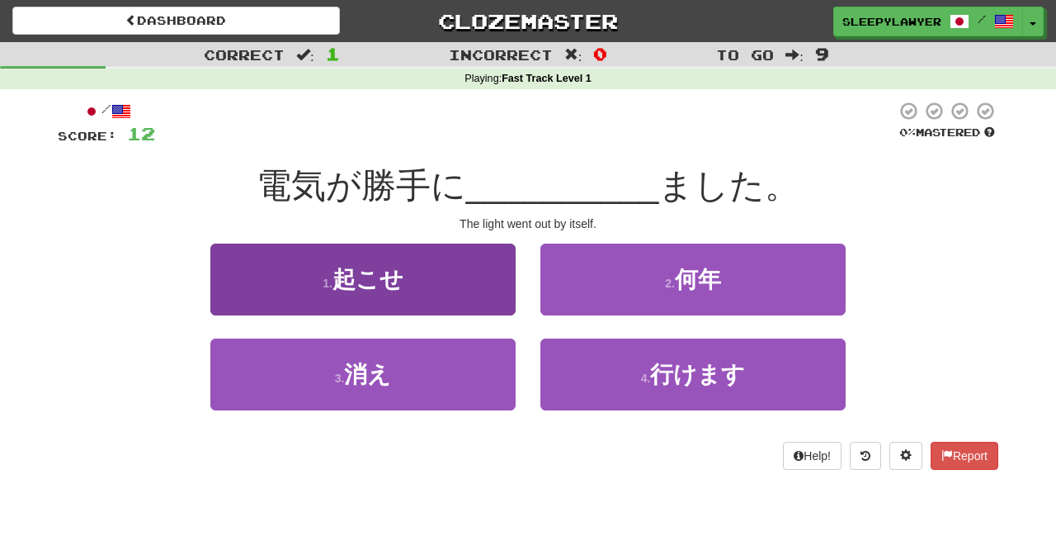
click at [489, 373] on button "3 . 消え" at bounding box center [362, 374] width 305 height 72
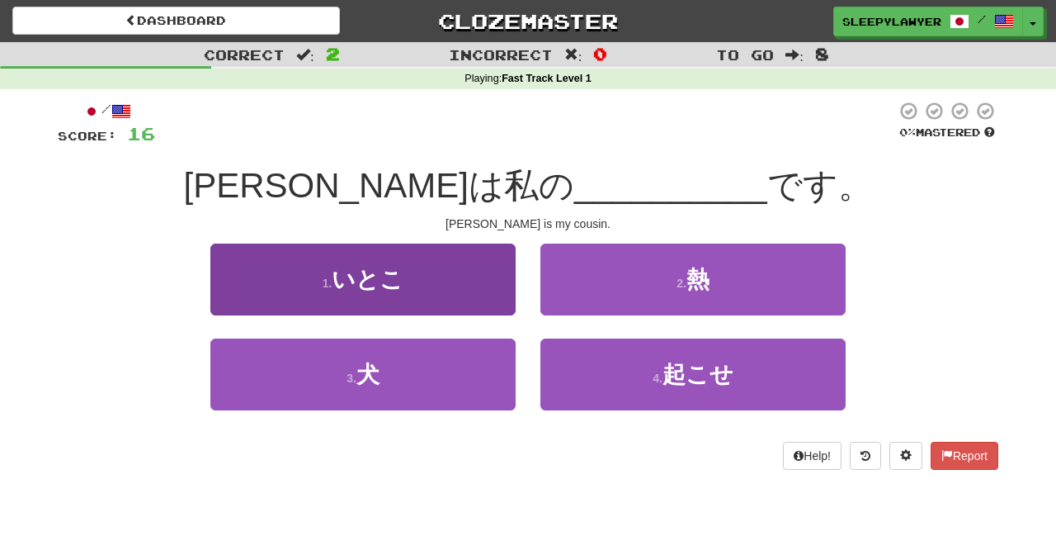
click at [470, 298] on button "1 . いとこ" at bounding box center [362, 279] width 305 height 72
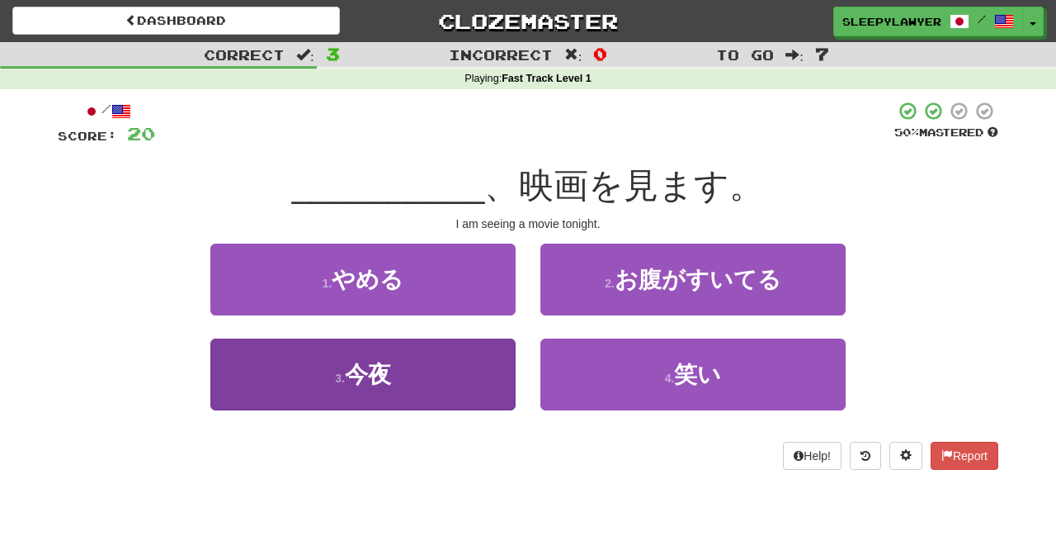
click at [457, 389] on button "3 . 今夜" at bounding box center [362, 374] width 305 height 72
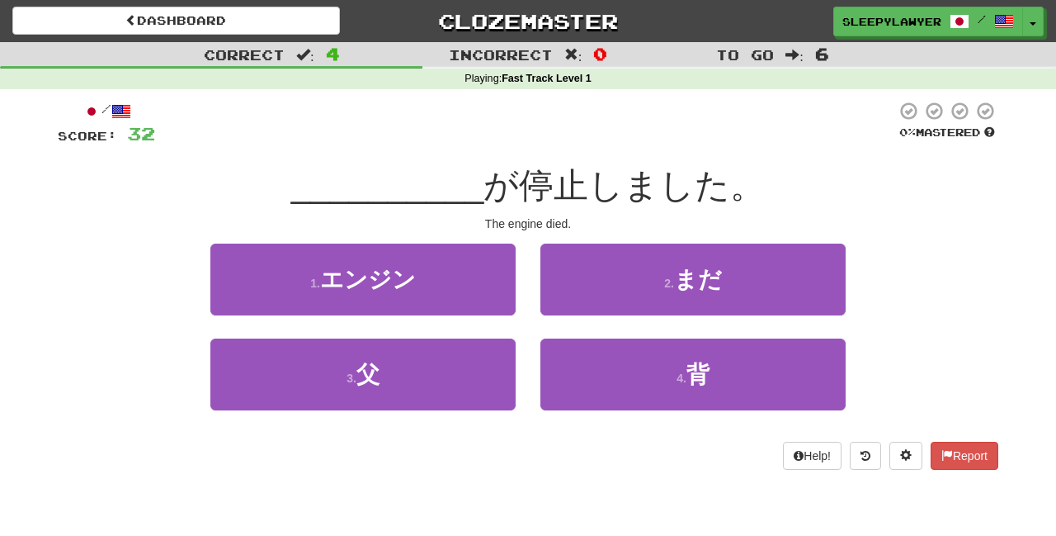
click at [467, 296] on button "1 . エンジン" at bounding box center [362, 279] width 305 height 72
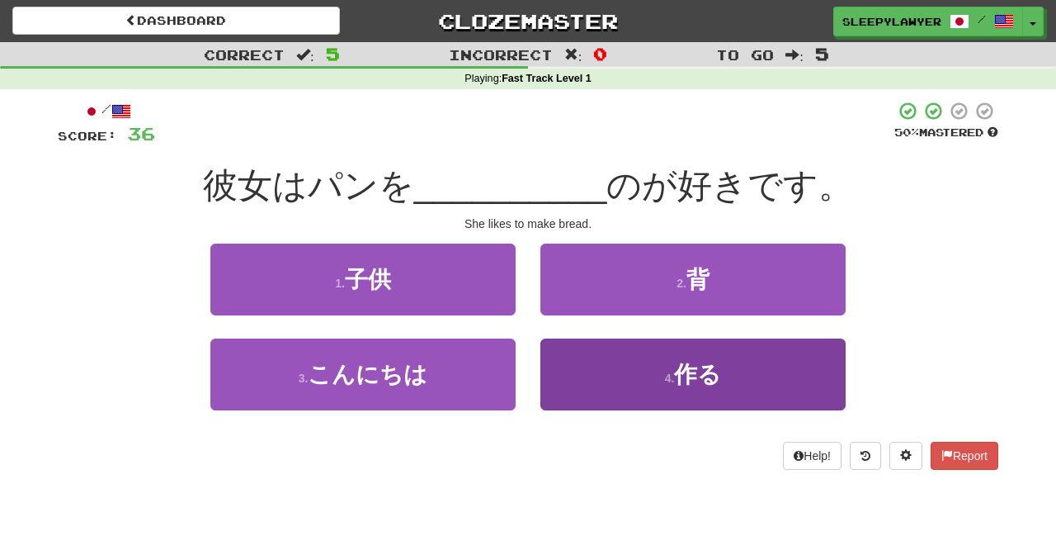
click at [576, 378] on button "4 . 作る" at bounding box center [693, 374] width 305 height 72
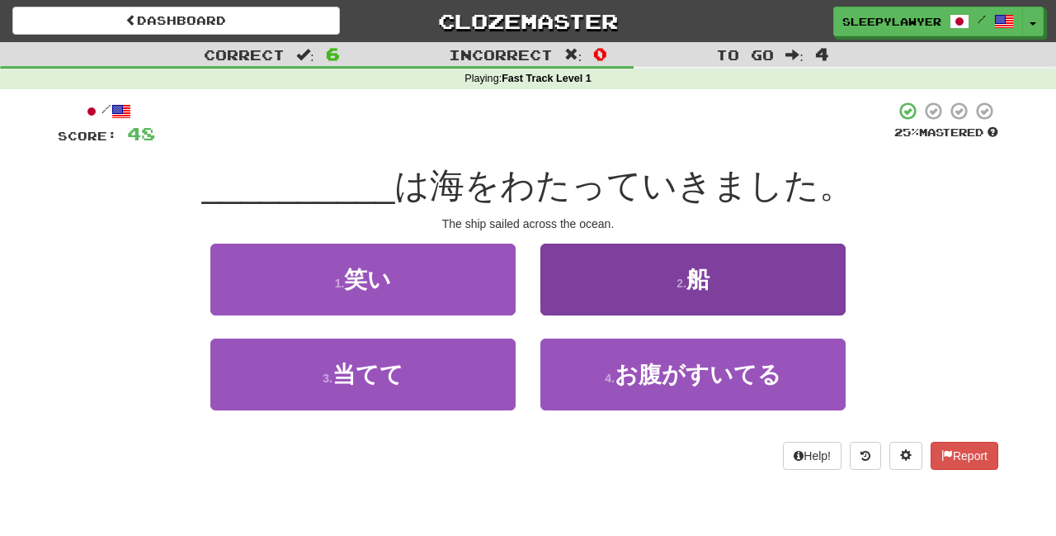
click at [607, 281] on button "2 . 船" at bounding box center [693, 279] width 305 height 72
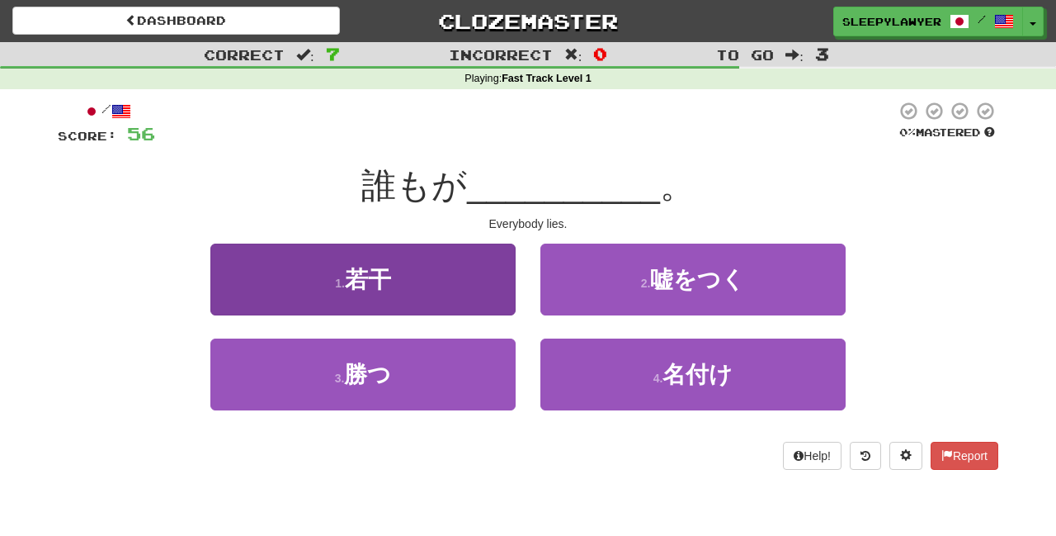
click at [486, 378] on button "3 . 勝つ" at bounding box center [362, 374] width 305 height 72
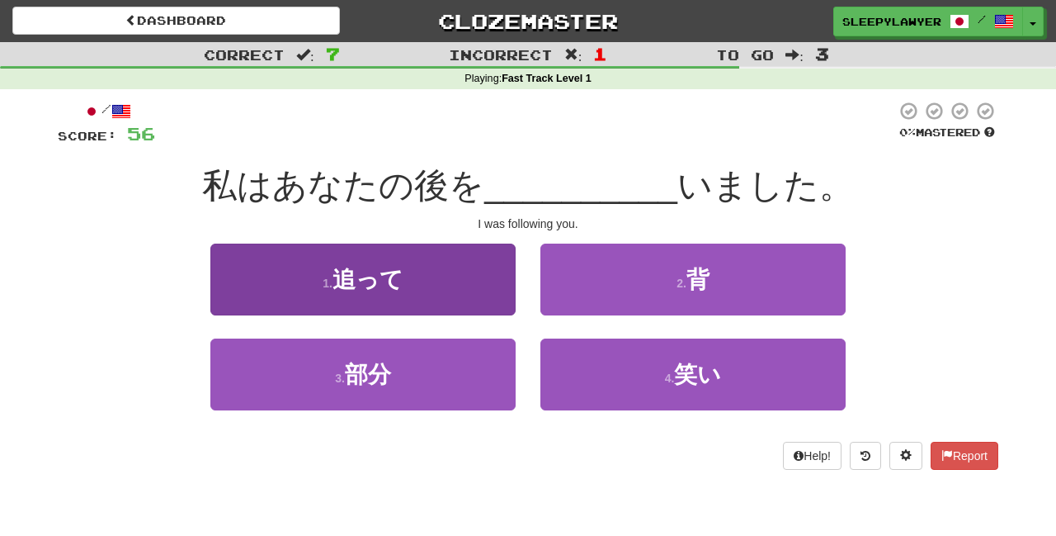
click at [466, 300] on button "1 . 追って" at bounding box center [362, 279] width 305 height 72
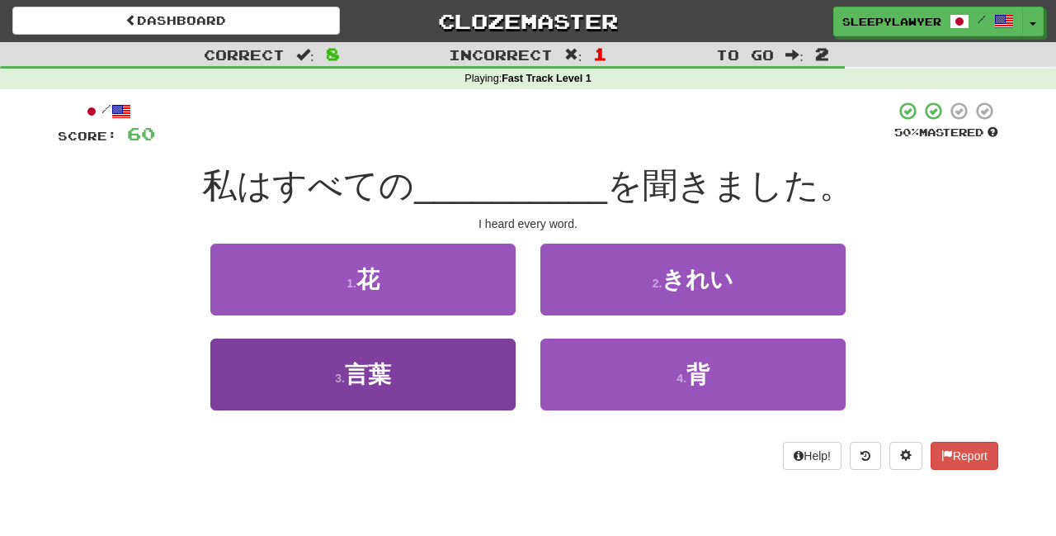
click at [462, 374] on button "3 . 言葉" at bounding box center [362, 374] width 305 height 72
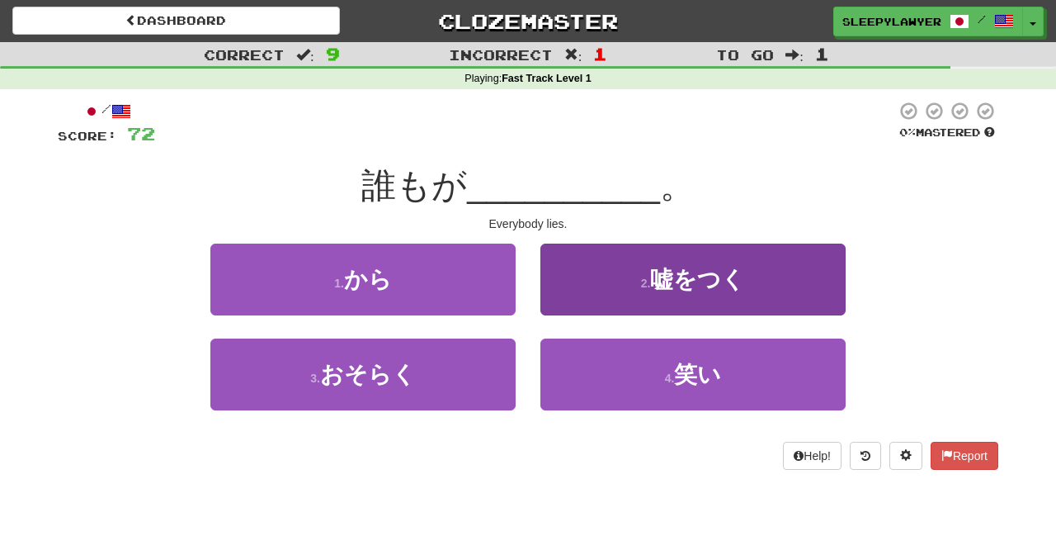
click at [605, 302] on button "2 . 嘘をつく" at bounding box center [693, 279] width 305 height 72
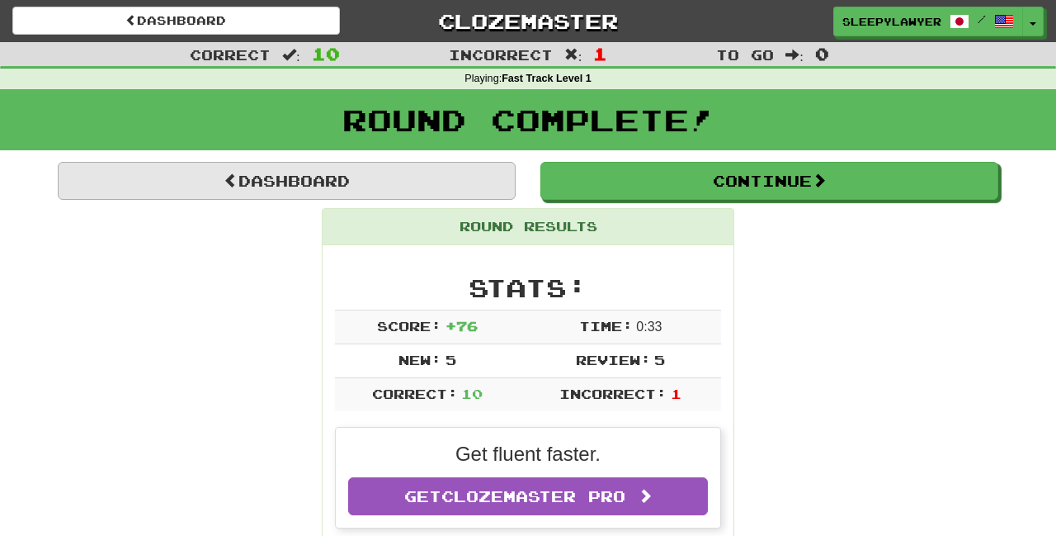
click at [435, 190] on link "Dashboard" at bounding box center [287, 181] width 458 height 38
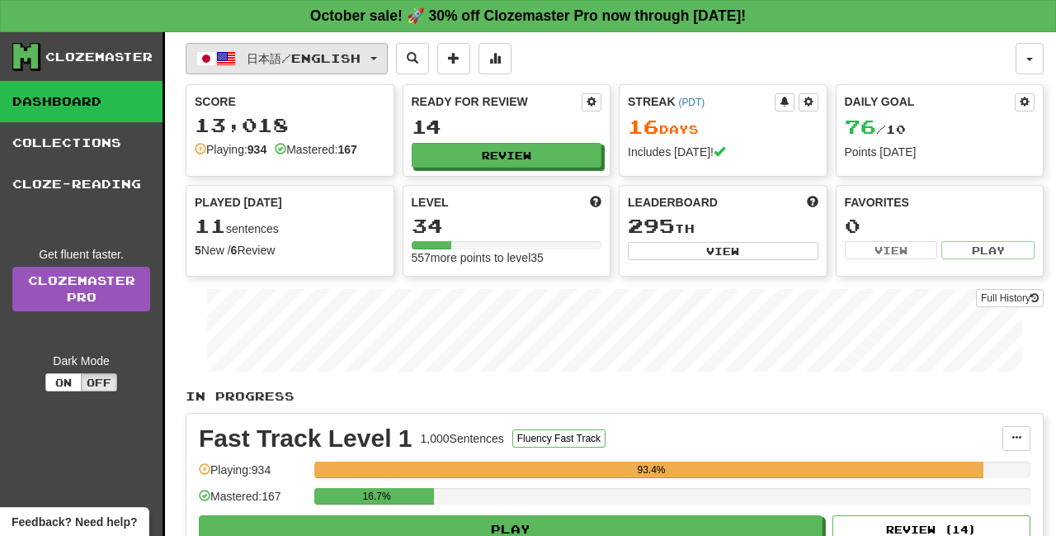
click at [361, 62] on span "日本語 / English" at bounding box center [304, 58] width 114 height 14
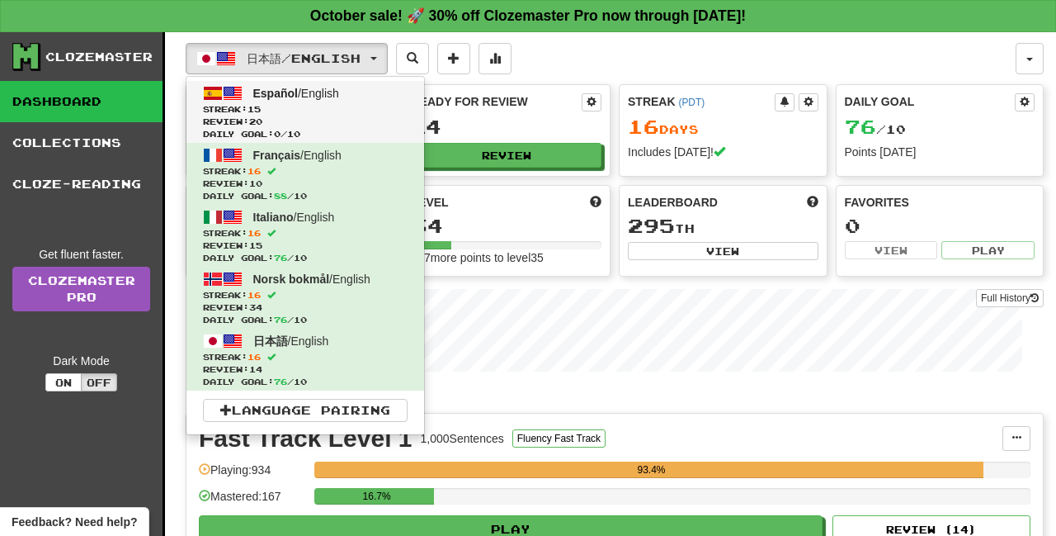
click at [329, 125] on span "Review: 20" at bounding box center [305, 122] width 205 height 12
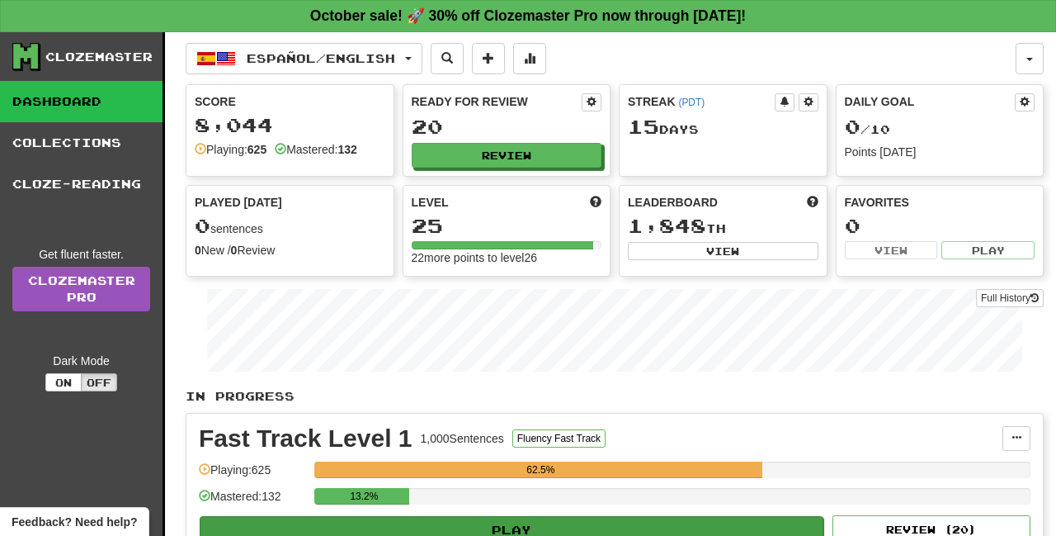
click at [480, 523] on button "Play" at bounding box center [512, 530] width 624 height 28
select select "**"
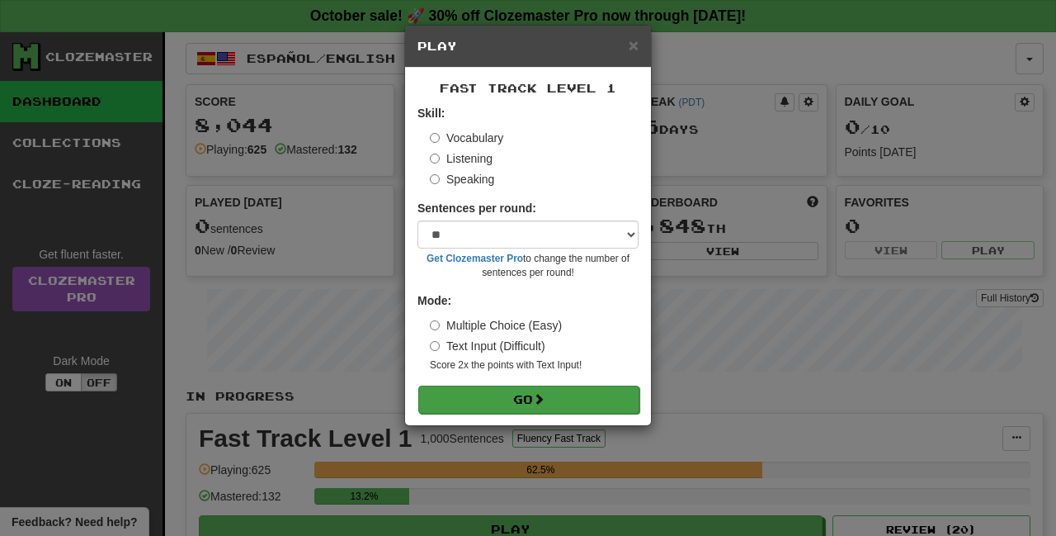
click at [564, 399] on button "Go" at bounding box center [528, 399] width 221 height 28
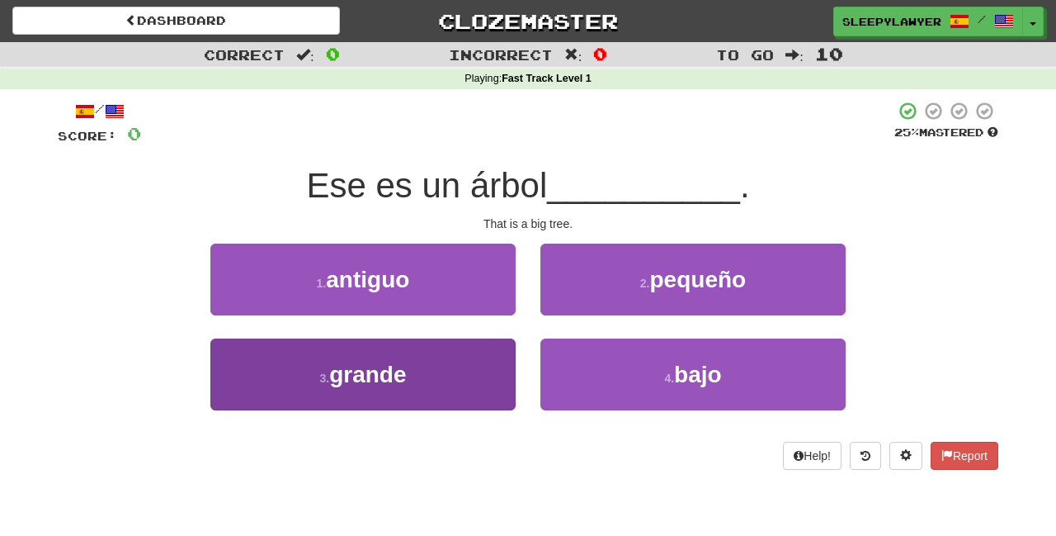
click at [456, 390] on button "3 . grande" at bounding box center [362, 374] width 305 height 72
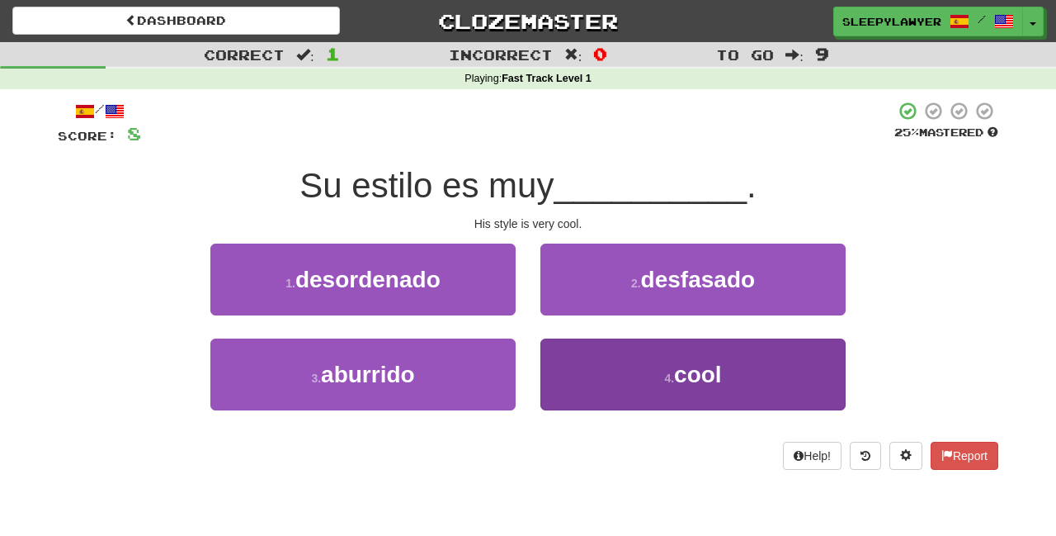
click at [585, 380] on button "4 . cool" at bounding box center [693, 374] width 305 height 72
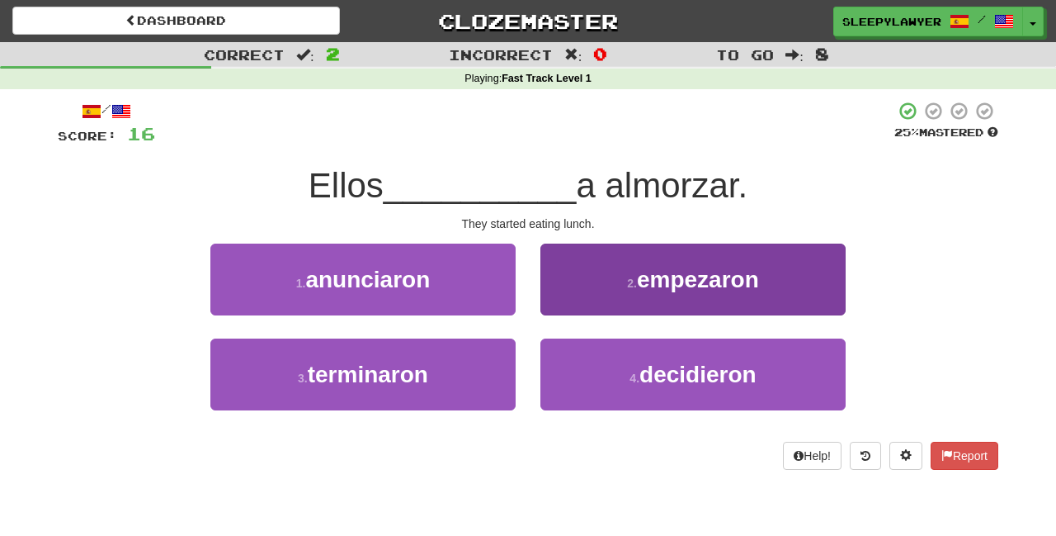
click at [598, 303] on button "2 . empezaron" at bounding box center [693, 279] width 305 height 72
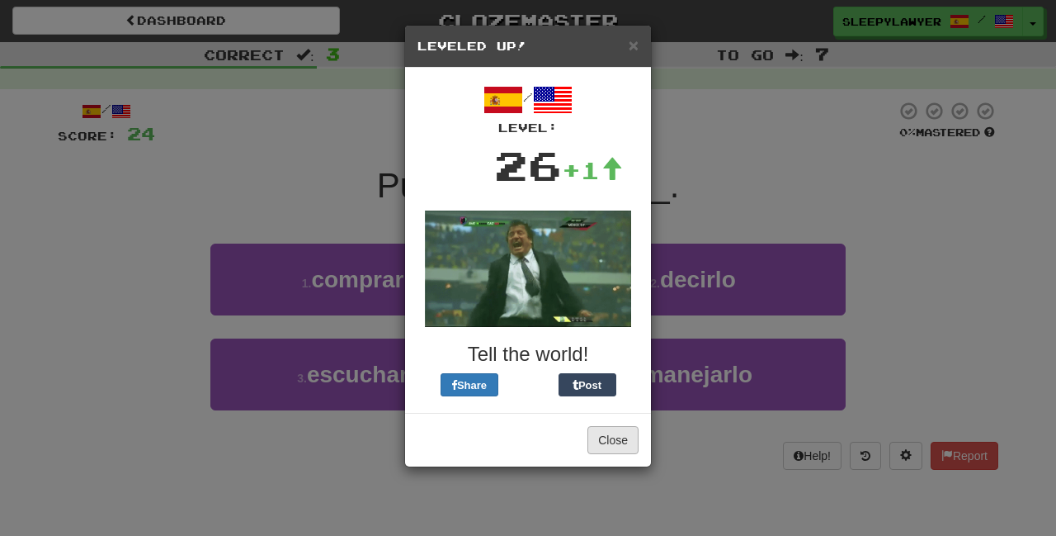
click at [621, 444] on button "Close" at bounding box center [613, 440] width 51 height 28
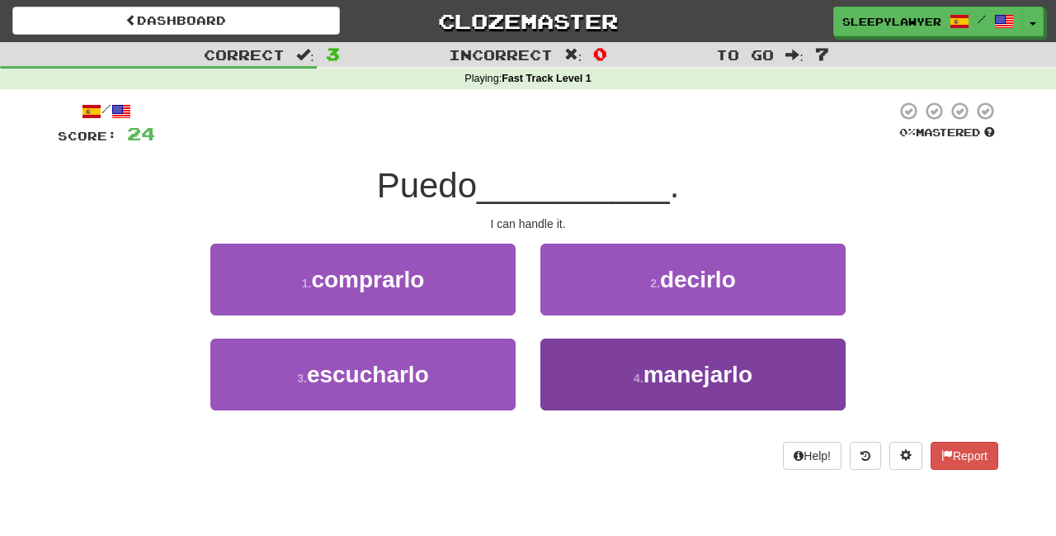
click at [574, 361] on button "4 . manejarlo" at bounding box center [693, 374] width 305 height 72
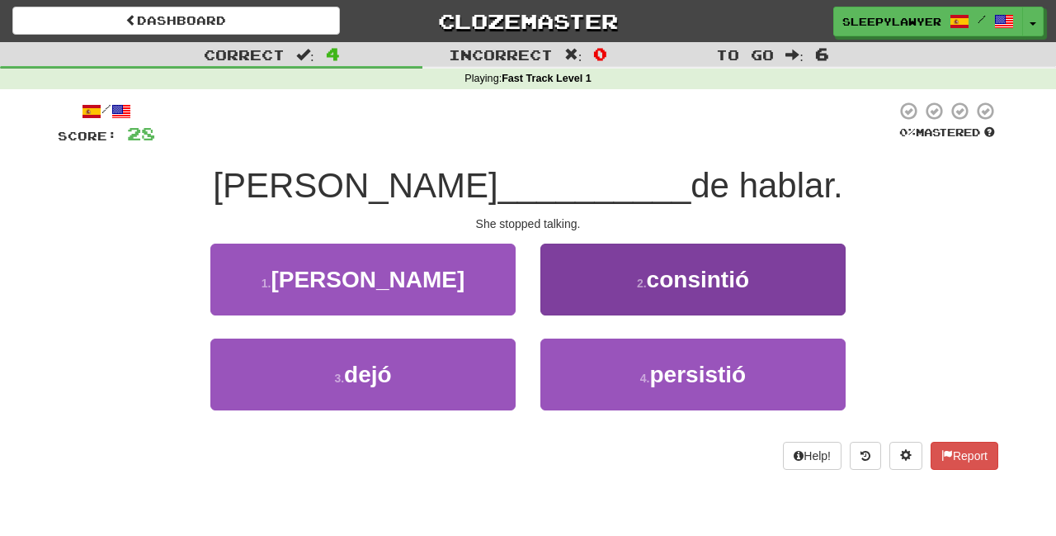
click at [596, 275] on button "2 . consintió" at bounding box center [693, 279] width 305 height 72
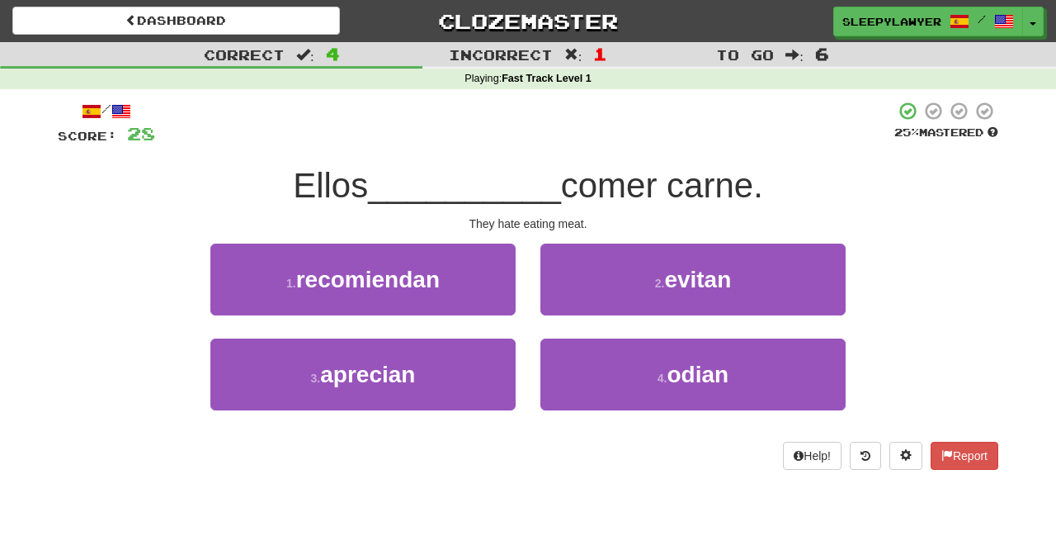
click at [617, 281] on button "2 . evitan" at bounding box center [693, 279] width 305 height 72
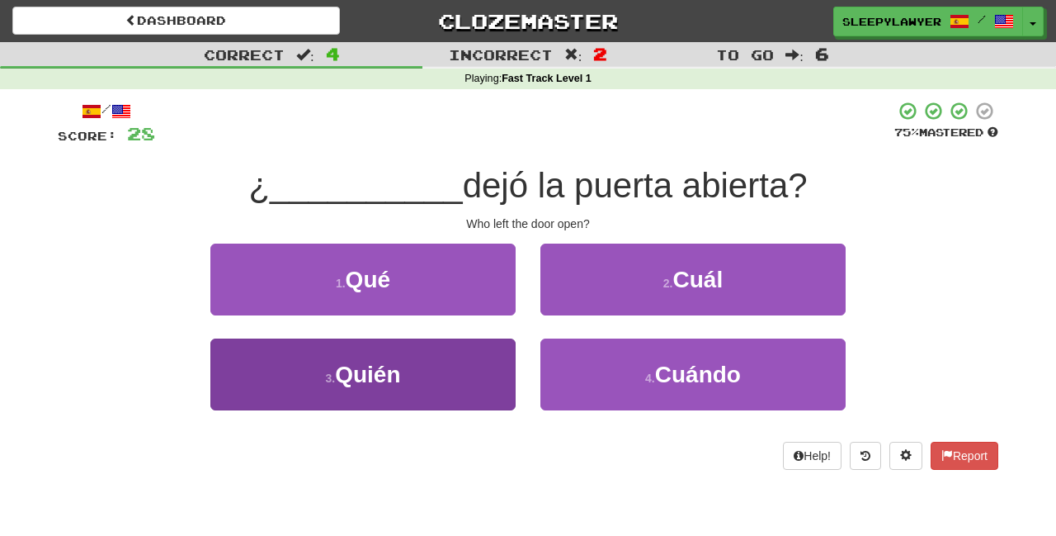
click at [469, 358] on button "3 . Quién" at bounding box center [362, 374] width 305 height 72
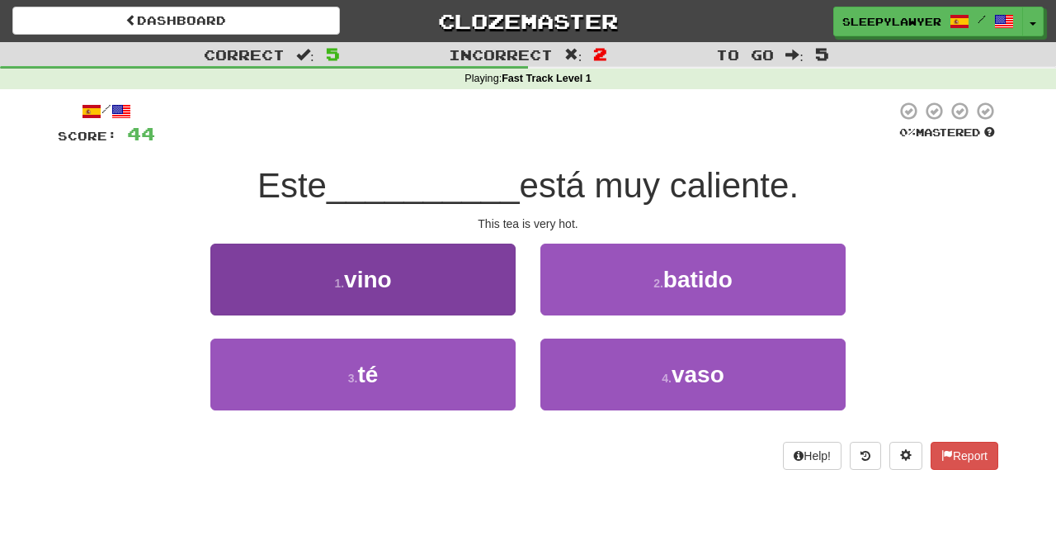
click at [474, 369] on button "3 . té" at bounding box center [362, 374] width 305 height 72
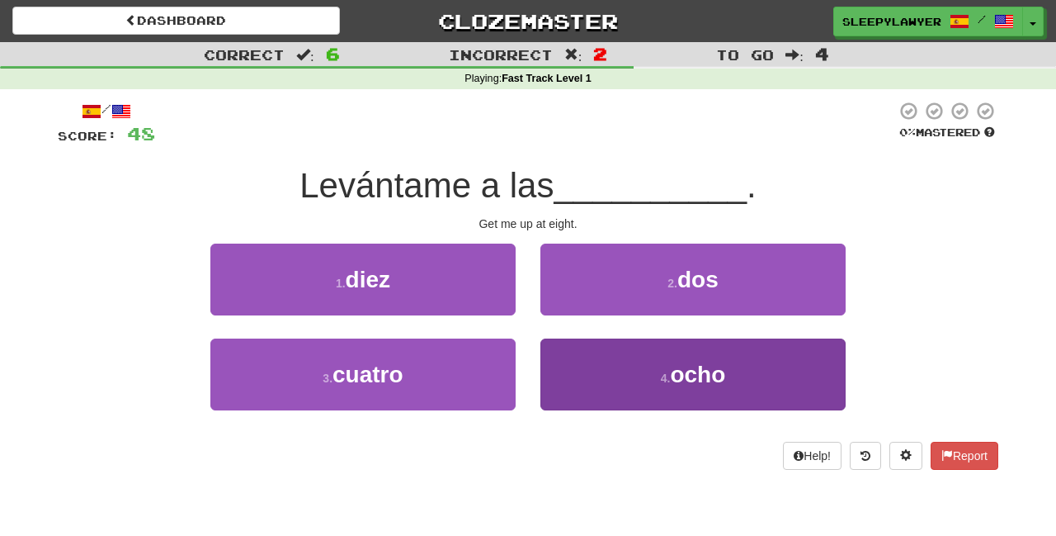
click at [584, 395] on button "4 . ocho" at bounding box center [693, 374] width 305 height 72
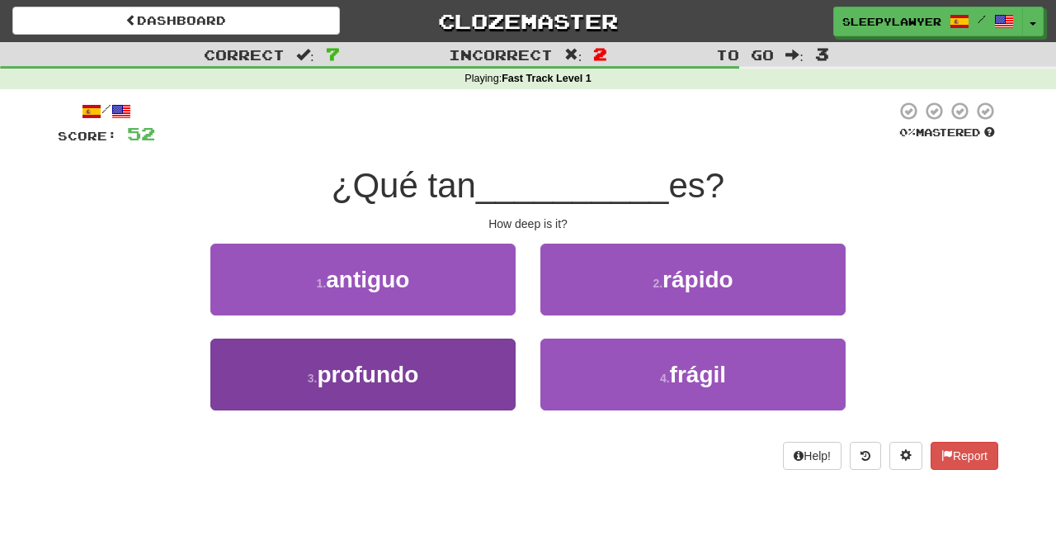
click at [462, 386] on button "3 . profundo" at bounding box center [362, 374] width 305 height 72
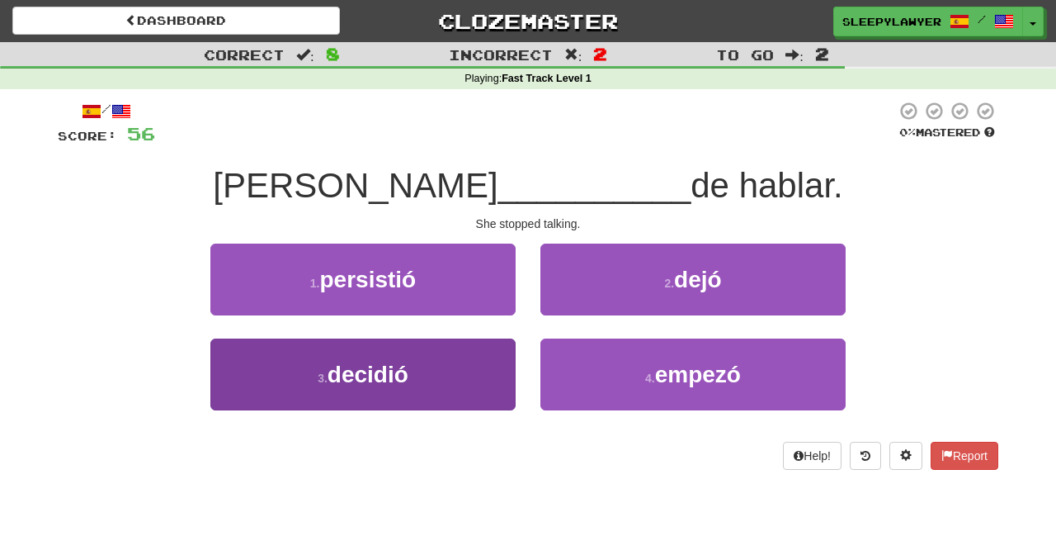
click at [471, 372] on button "3 . decidió" at bounding box center [362, 374] width 305 height 72
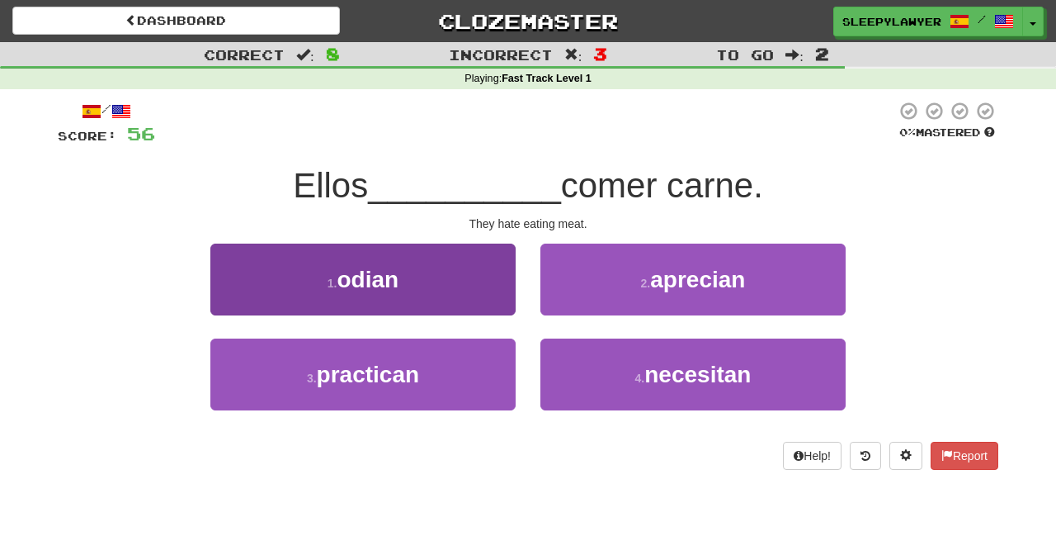
click at [491, 283] on button "1 . odian" at bounding box center [362, 279] width 305 height 72
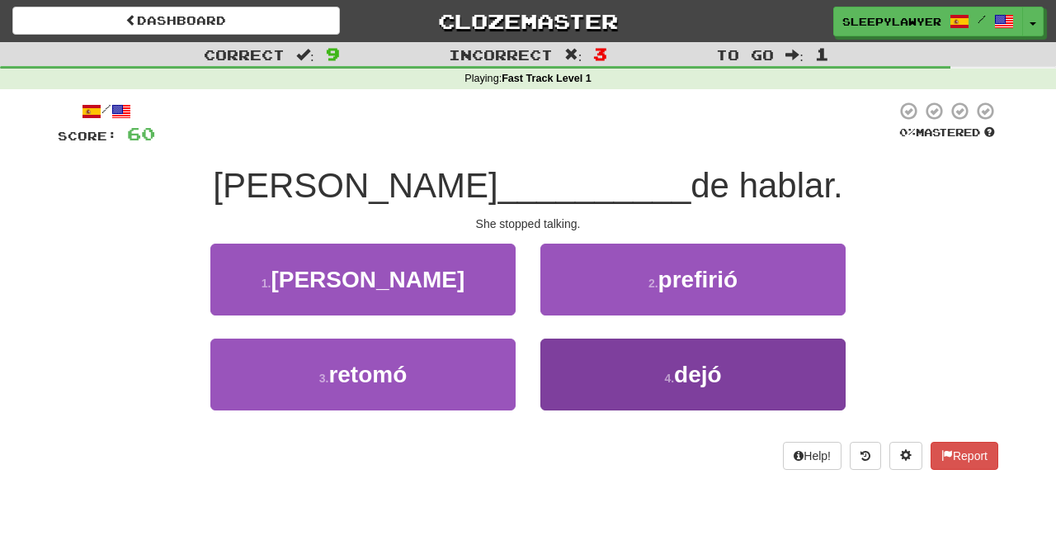
click at [618, 384] on button "4 . dejó" at bounding box center [693, 374] width 305 height 72
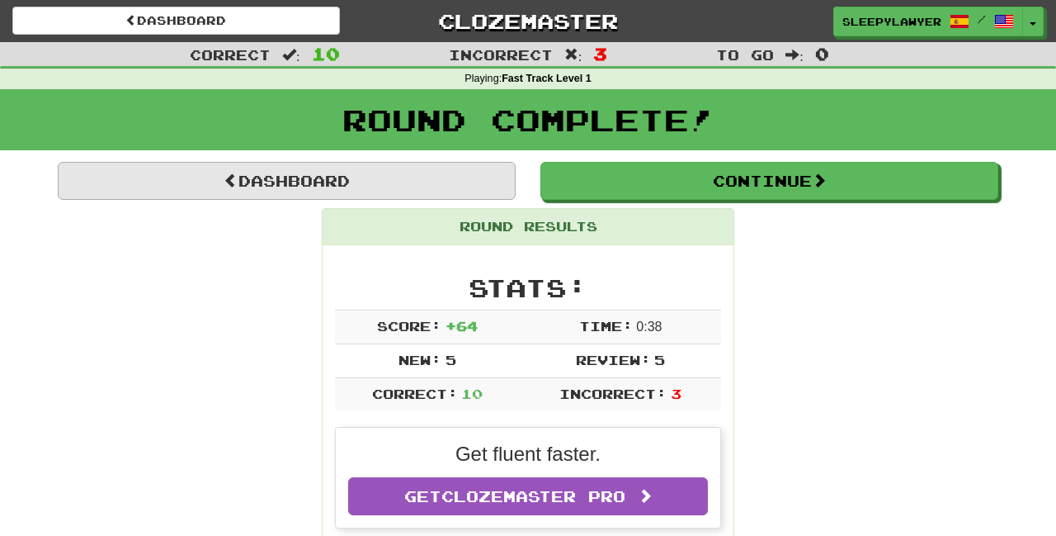
click at [292, 173] on link "Dashboard" at bounding box center [287, 181] width 458 height 38
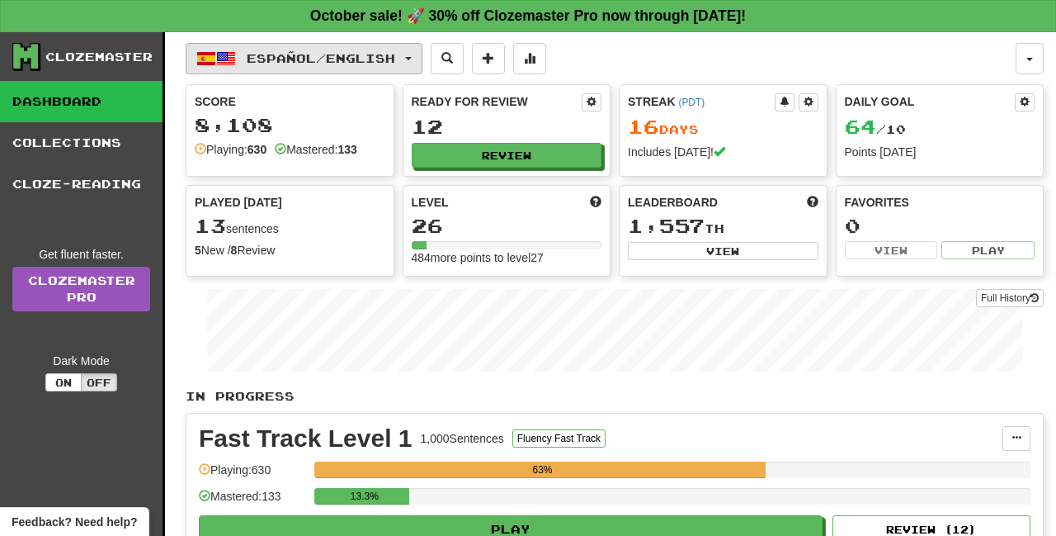
click at [343, 45] on button "Español / English" at bounding box center [304, 58] width 237 height 31
